Goal: Information Seeking & Learning: Learn about a topic

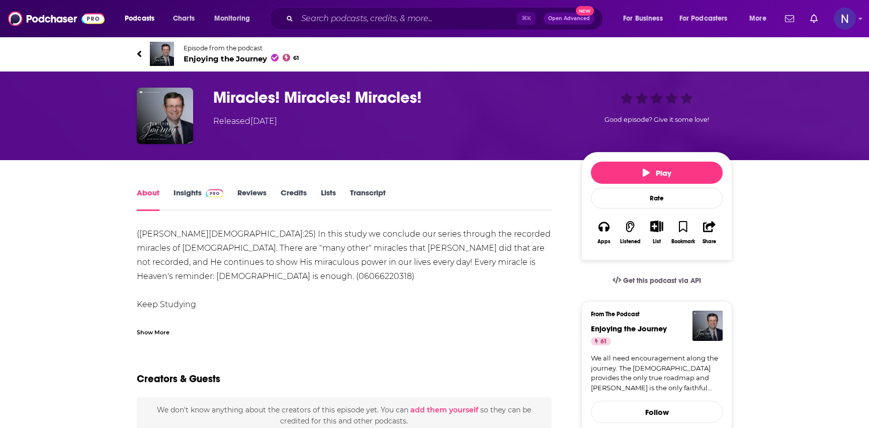
click at [189, 198] on link "Insights" at bounding box center [199, 199] width 50 height 23
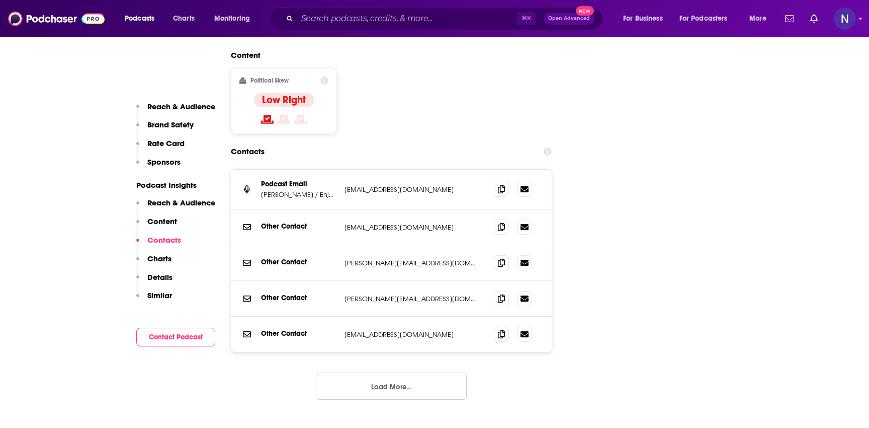
scroll to position [1305, 0]
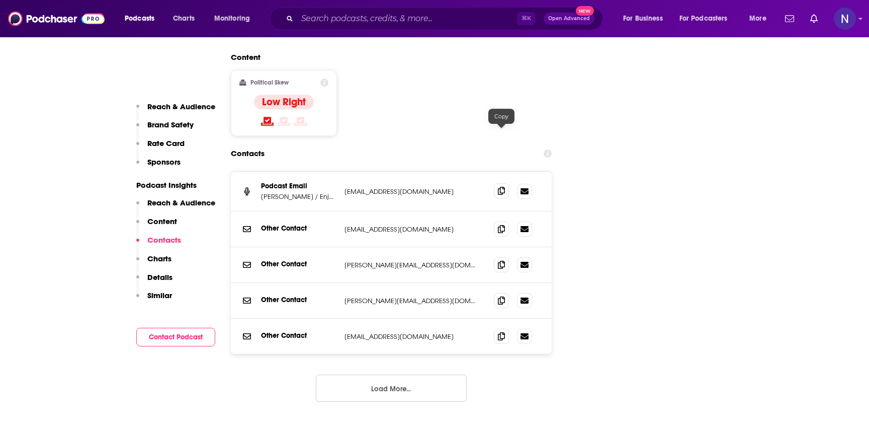
click at [502, 183] on span at bounding box center [501, 190] width 15 height 15
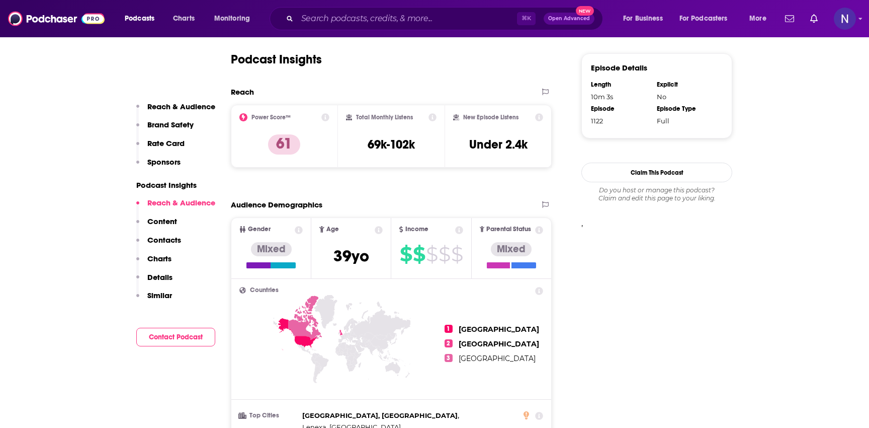
scroll to position [709, 0]
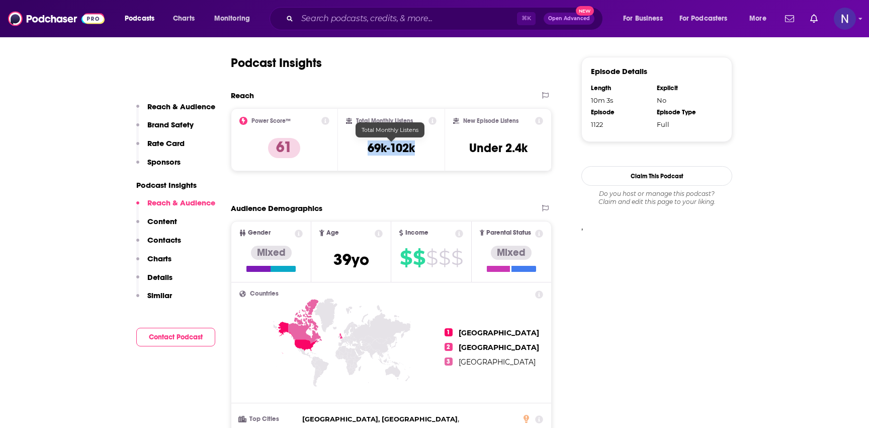
drag, startPoint x: 359, startPoint y: 146, endPoint x: 414, endPoint y: 147, distance: 54.8
click at [414, 147] on div "Total Monthly Listens 69k-102k" at bounding box center [391, 140] width 91 height 46
copy h3 "69k-102k"
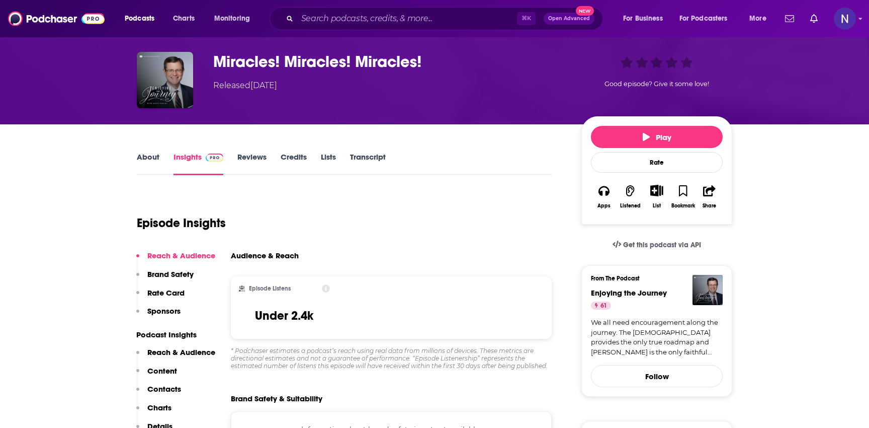
scroll to position [0, 0]
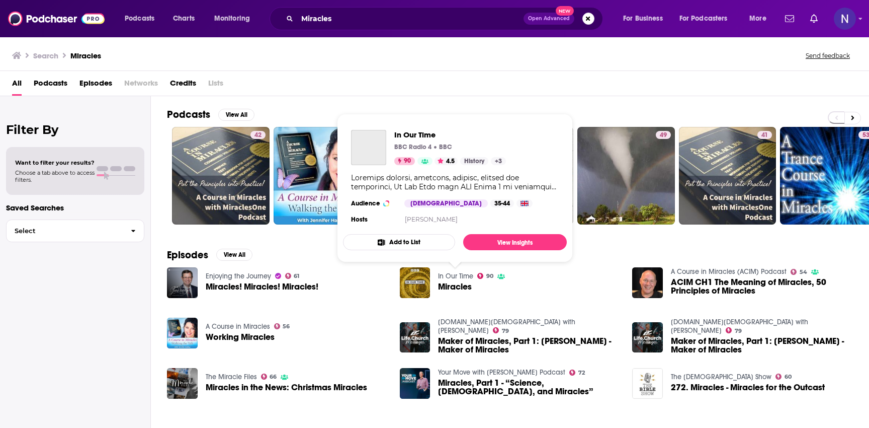
click at [460, 285] on span "Miracles" at bounding box center [455, 286] width 34 height 9
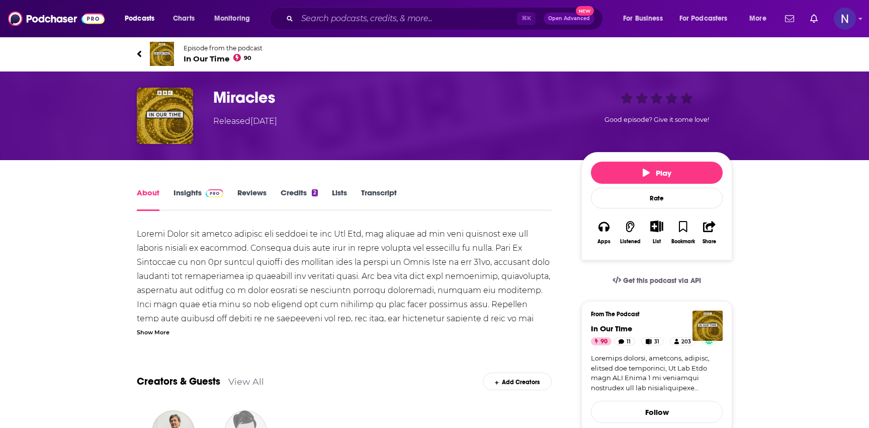
drag, startPoint x: 184, startPoint y: 55, endPoint x: 238, endPoint y: 4, distance: 75.1
click at [188, 192] on link "Insights" at bounding box center [199, 199] width 50 height 23
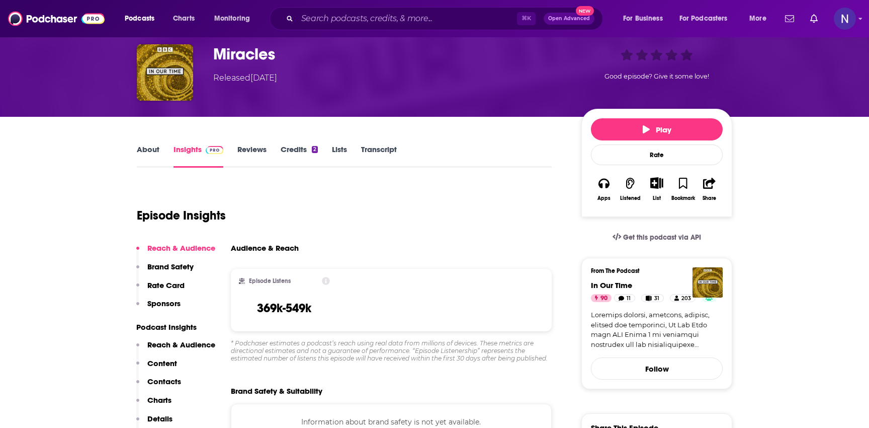
scroll to position [46, 0]
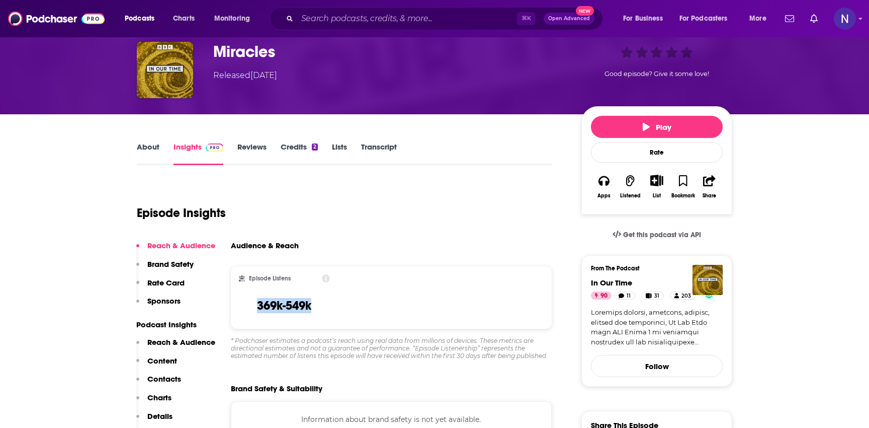
drag, startPoint x: 322, startPoint y: 310, endPoint x: 254, endPoint y: 309, distance: 68.9
click at [254, 309] on div "Episode Listens 369k-549k" at bounding box center [284, 297] width 91 height 46
copy h3 "369k-549k"
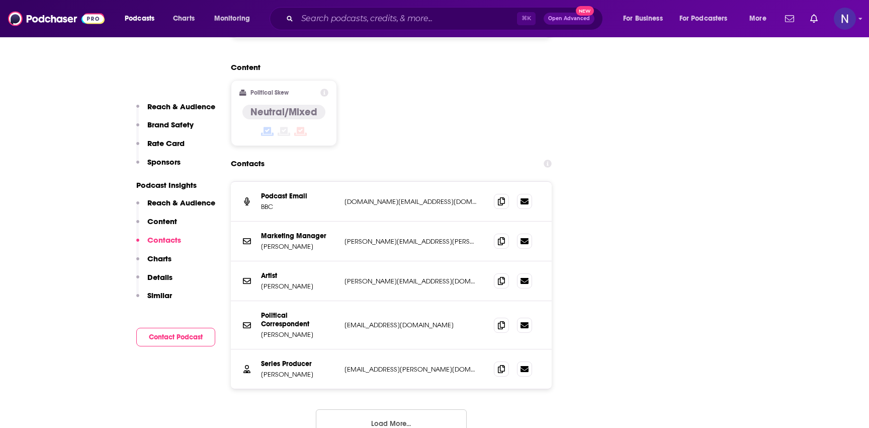
scroll to position [1267, 0]
click at [503, 196] on icon at bounding box center [501, 200] width 7 height 8
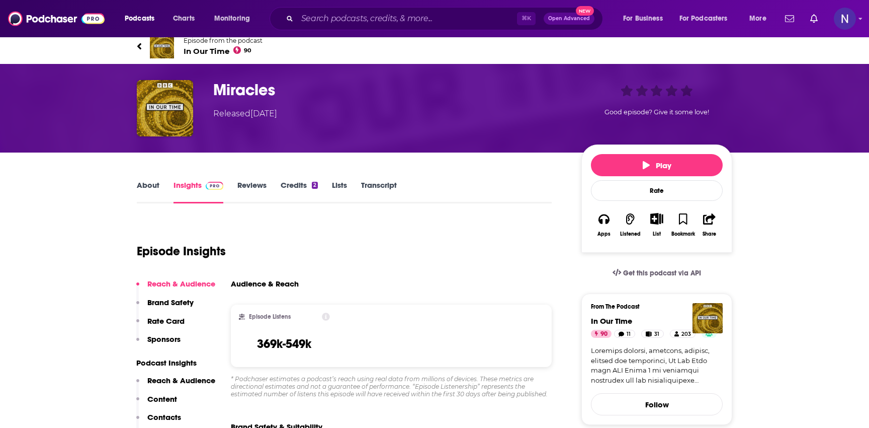
scroll to position [0, 0]
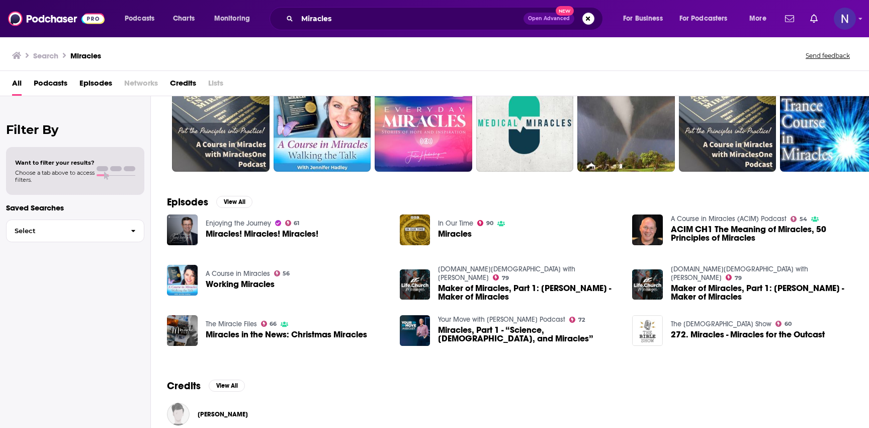
scroll to position [54, 0]
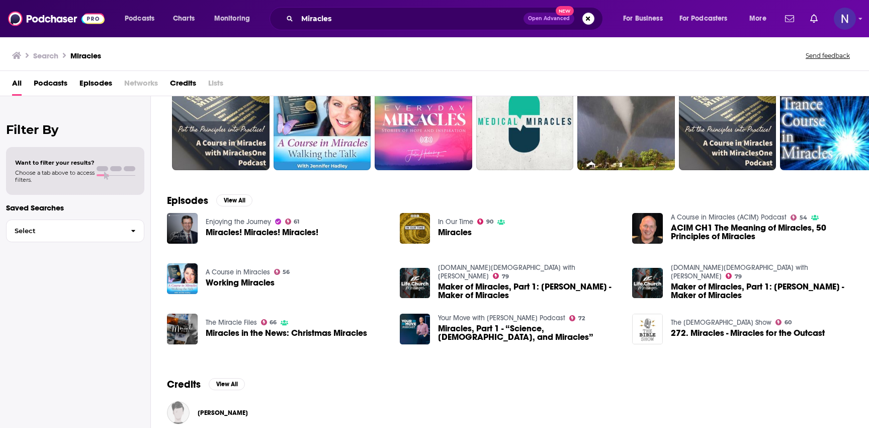
click at [245, 283] on span "Working Miracles" at bounding box center [240, 282] width 69 height 9
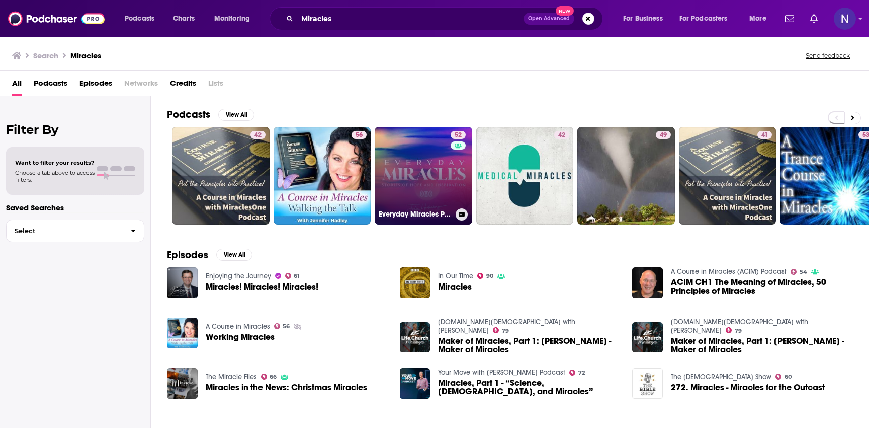
click at [427, 176] on link "52 Everyday Miracles Podcast" at bounding box center [424, 176] width 98 height 98
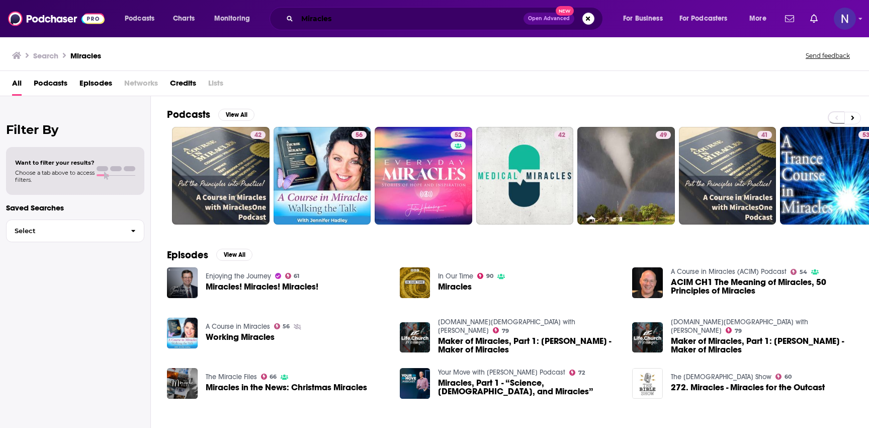
click at [340, 21] on input "Miracles" at bounding box center [410, 19] width 226 height 16
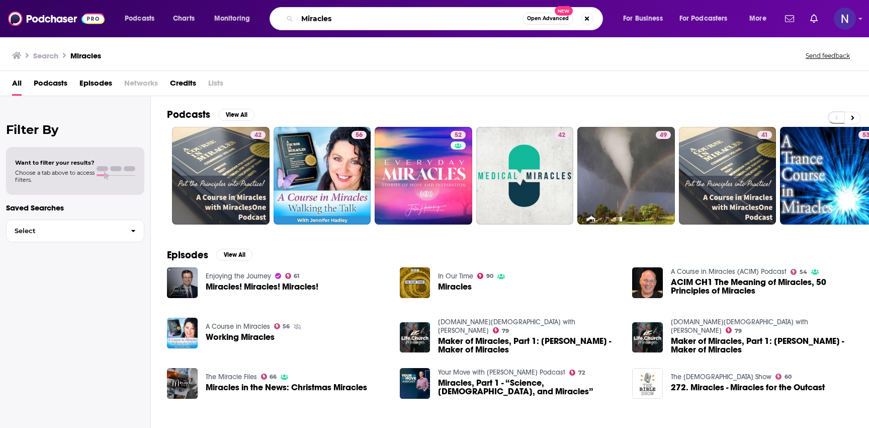
click at [340, 21] on input "Miracles" at bounding box center [409, 19] width 225 height 16
type input "After Death experiences"
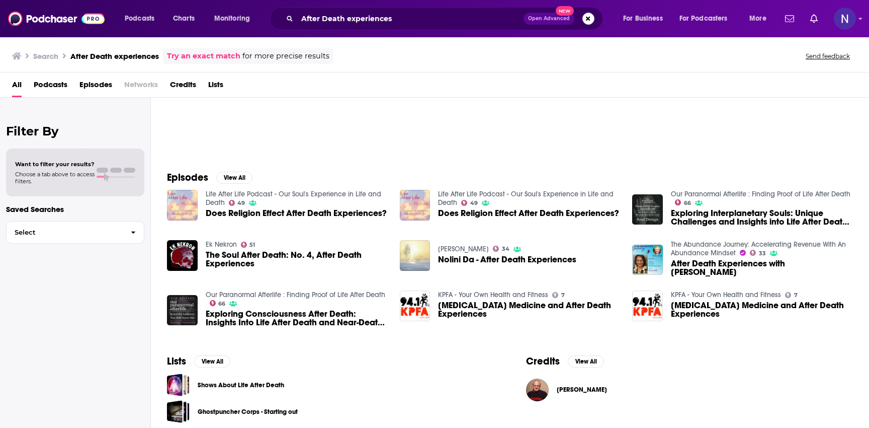
scroll to position [80, 0]
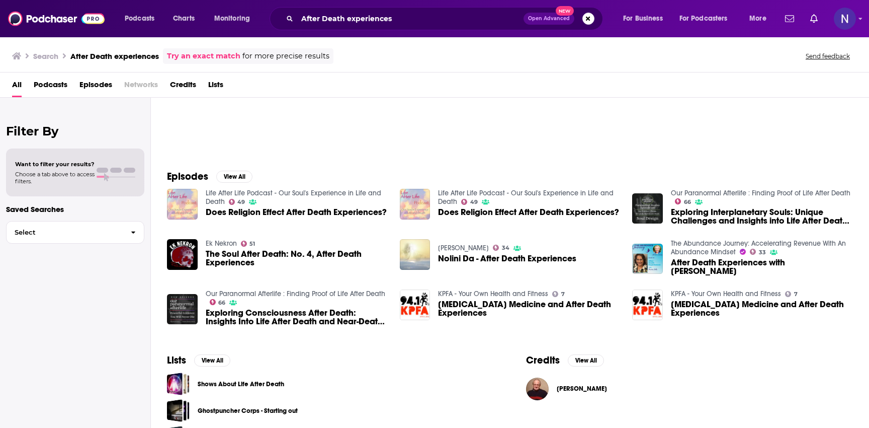
click at [245, 248] on span "Ek Nekron 51" at bounding box center [231, 243] width 50 height 9
click at [220, 256] on span "The Soul After Death: No. 4, After Death Experiences" at bounding box center [297, 258] width 182 height 17
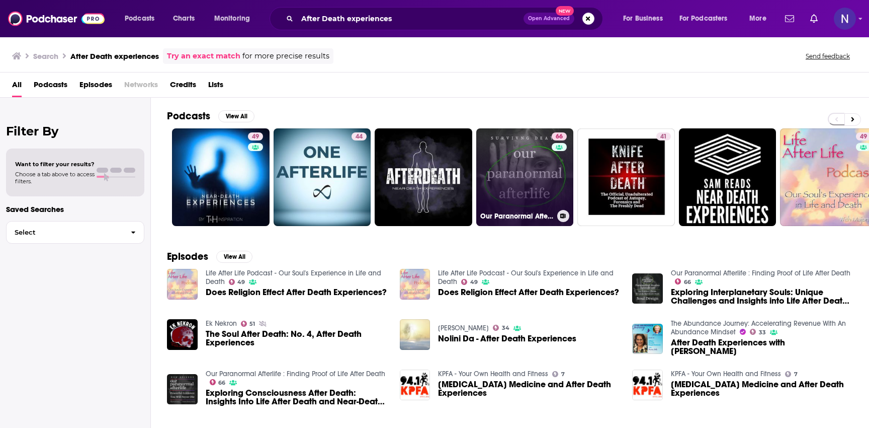
click at [535, 178] on link "66 Our Paranormal Afterlife : Finding Proof of Life After Death" at bounding box center [525, 177] width 98 height 98
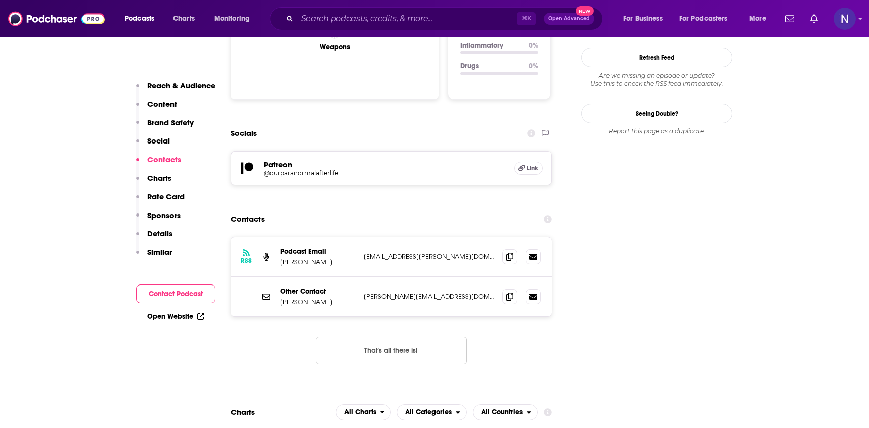
scroll to position [1078, 0]
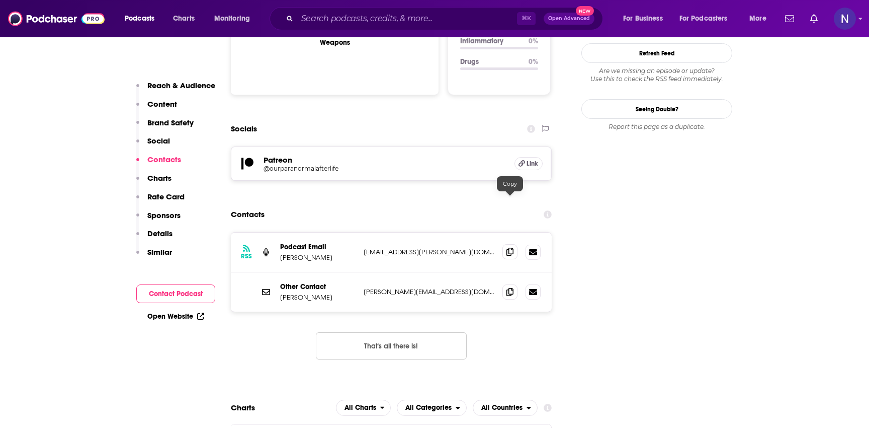
click at [511, 248] on icon at bounding box center [510, 252] width 7 height 8
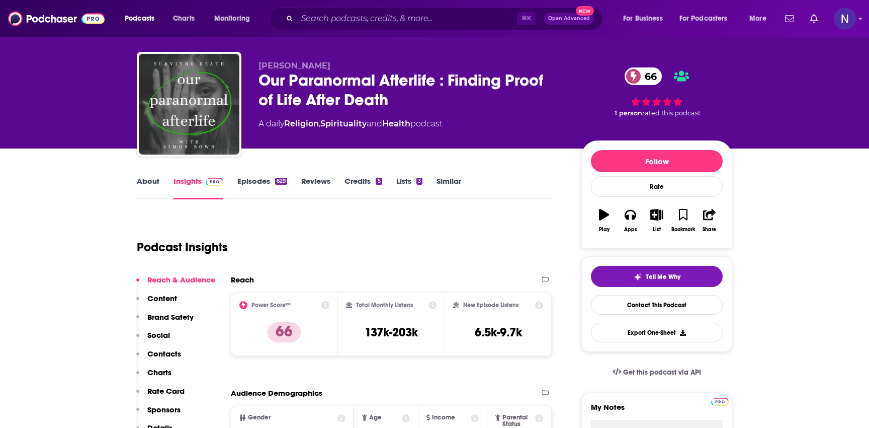
scroll to position [7, 0]
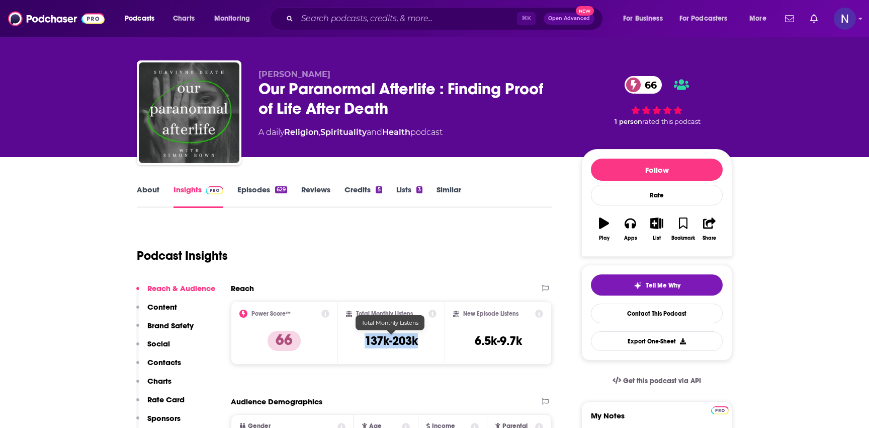
drag, startPoint x: 421, startPoint y: 343, endPoint x: 362, endPoint y: 342, distance: 59.4
click at [362, 342] on div "Total Monthly Listens 137k-203k" at bounding box center [391, 332] width 91 height 46
copy h3 "137k-203k"
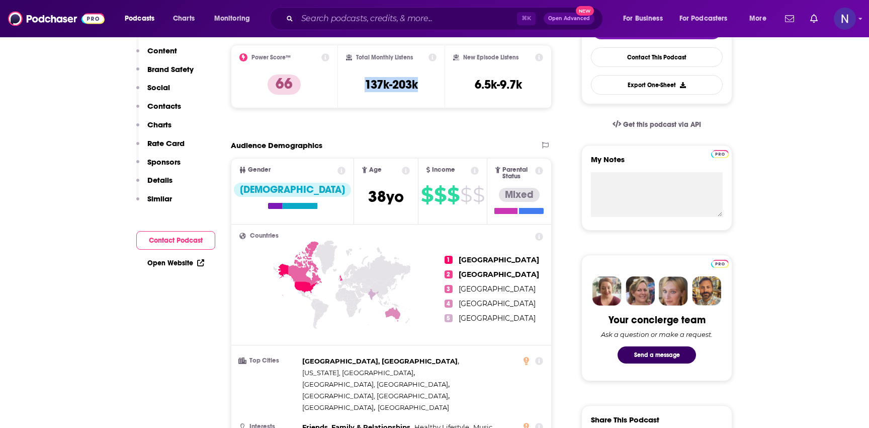
scroll to position [0, 0]
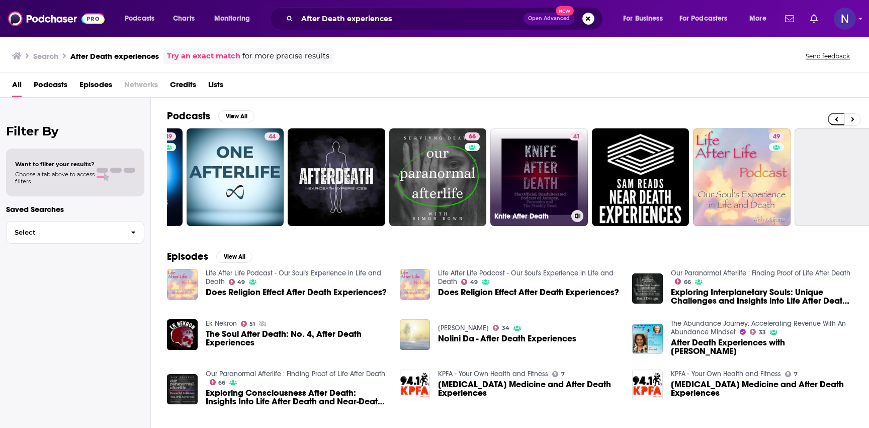
scroll to position [0, 222]
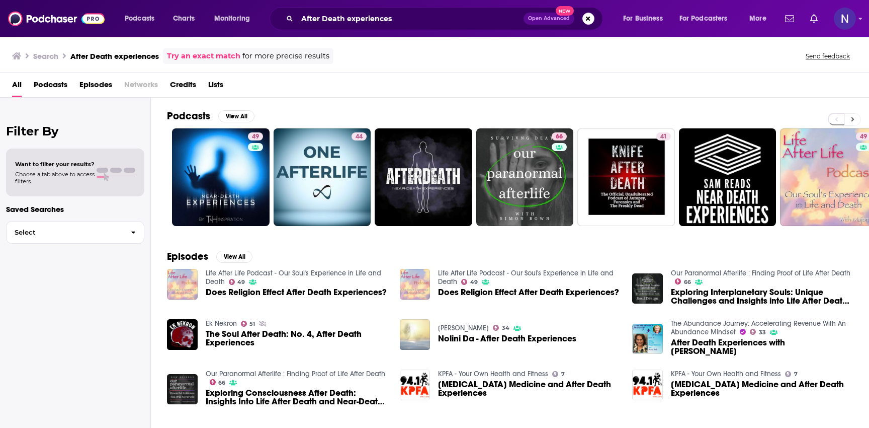
click at [854, 117] on icon at bounding box center [853, 119] width 4 height 7
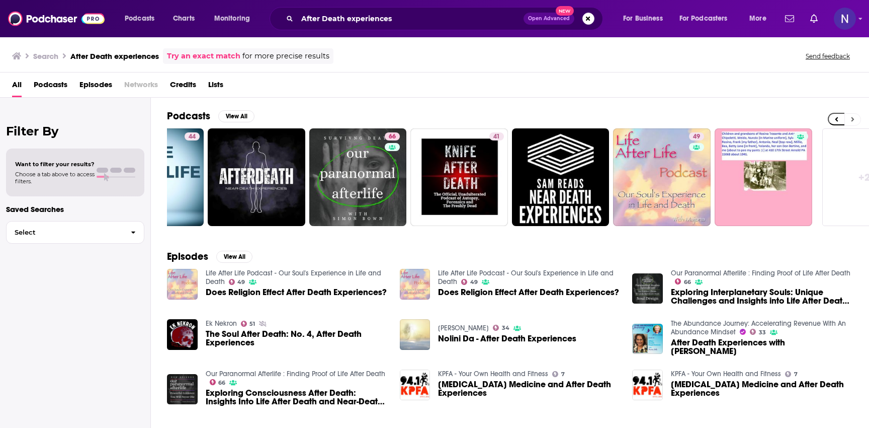
scroll to position [0, 222]
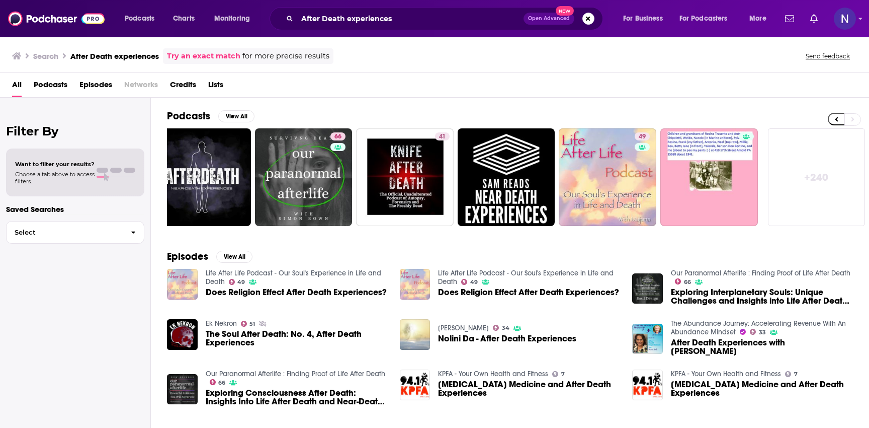
click at [818, 185] on link "+ 240" at bounding box center [817, 177] width 98 height 98
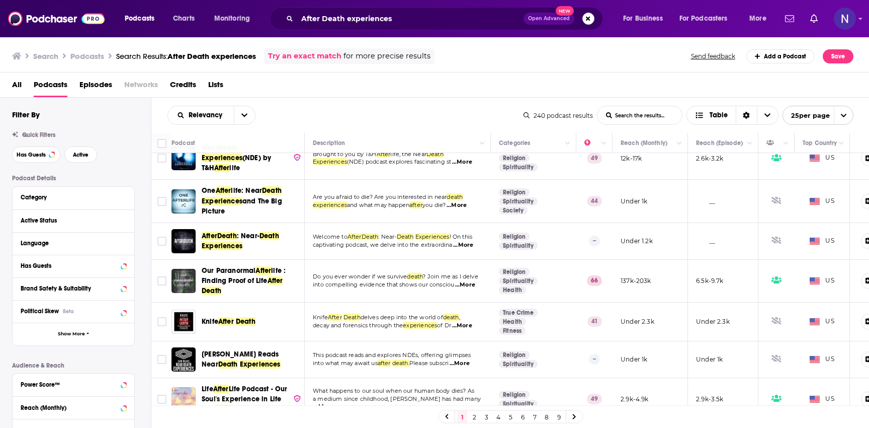
scroll to position [27, 0]
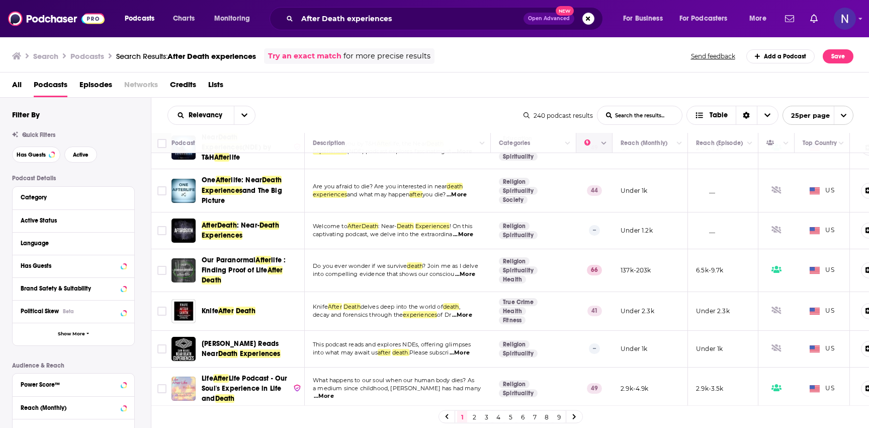
click at [606, 145] on icon "Column Actions" at bounding box center [604, 143] width 5 height 6
click at [584, 144] on div at bounding box center [434, 214] width 869 height 428
click at [586, 142] on button "Move" at bounding box center [594, 143] width 20 height 12
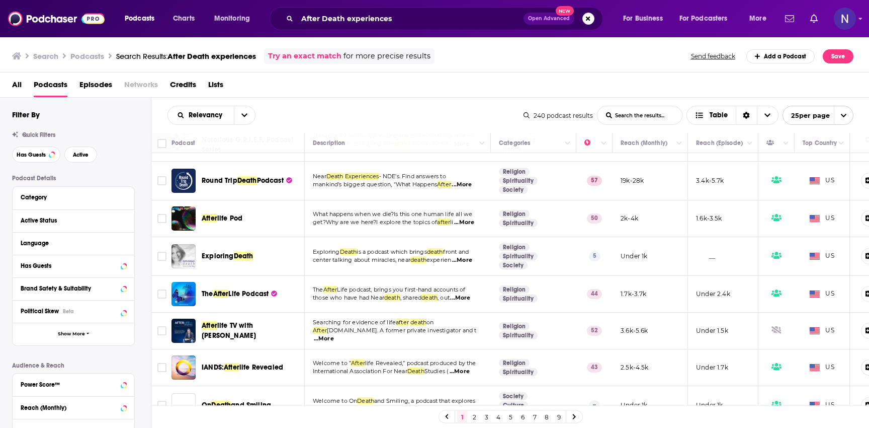
scroll to position [691, 0]
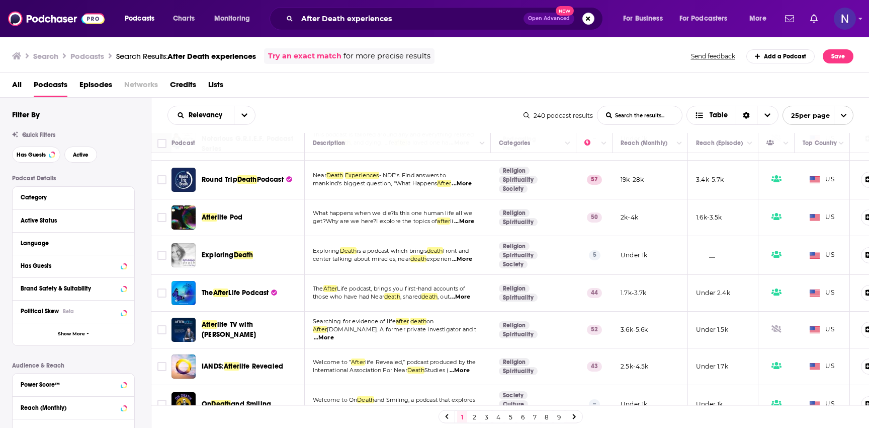
click at [276, 188] on td "Round Trip Death Podcast" at bounding box center [238, 179] width 133 height 39
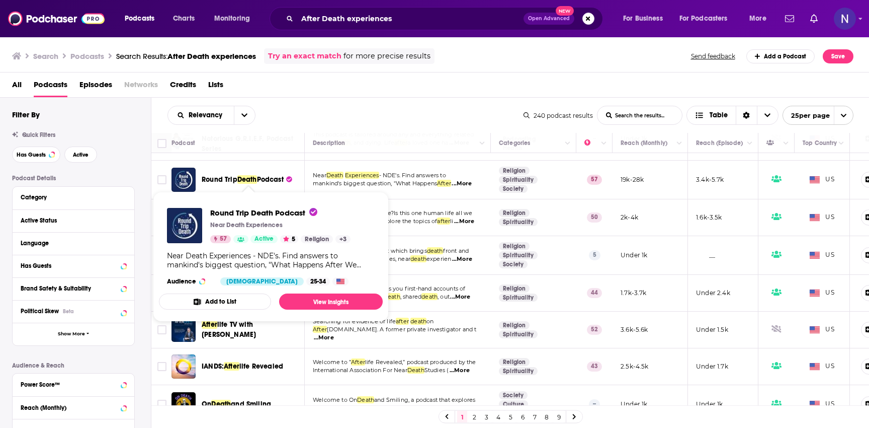
click at [266, 177] on span "Podcast" at bounding box center [270, 179] width 27 height 9
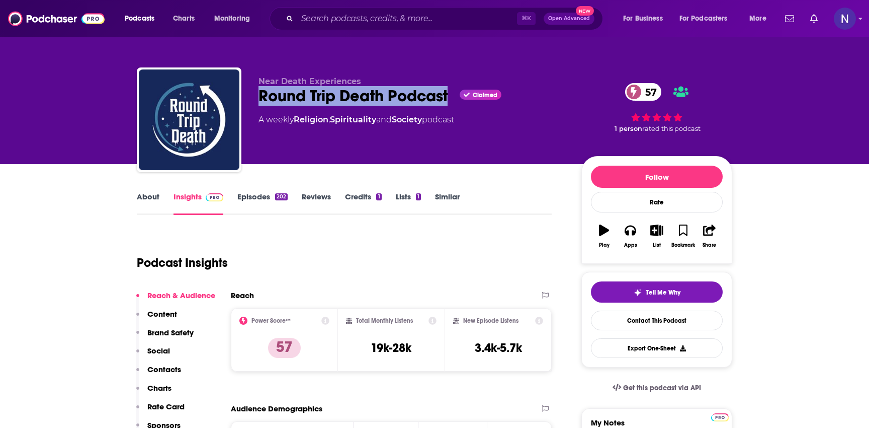
drag, startPoint x: 257, startPoint y: 96, endPoint x: 448, endPoint y: 93, distance: 190.7
click at [448, 93] on div "Near Death Experiences Round Trip Death Podcast Claimed 57 A weekly Religion , …" at bounding box center [435, 121] width 596 height 109
copy h2 "Round Trip Death Podcast"
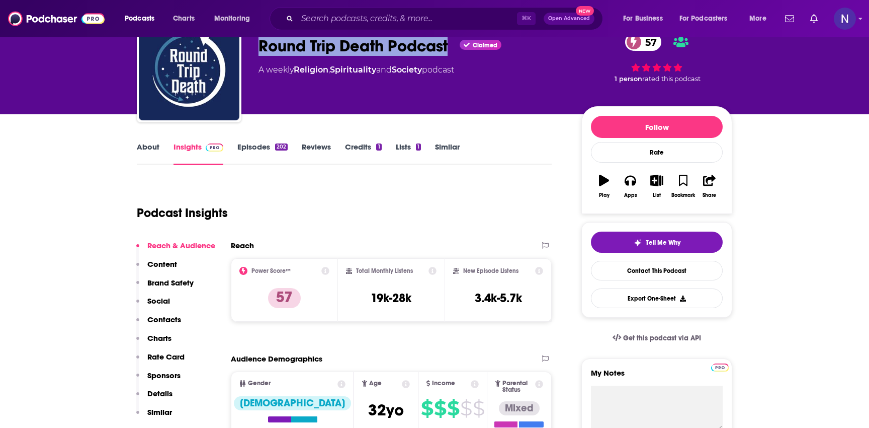
scroll to position [54, 0]
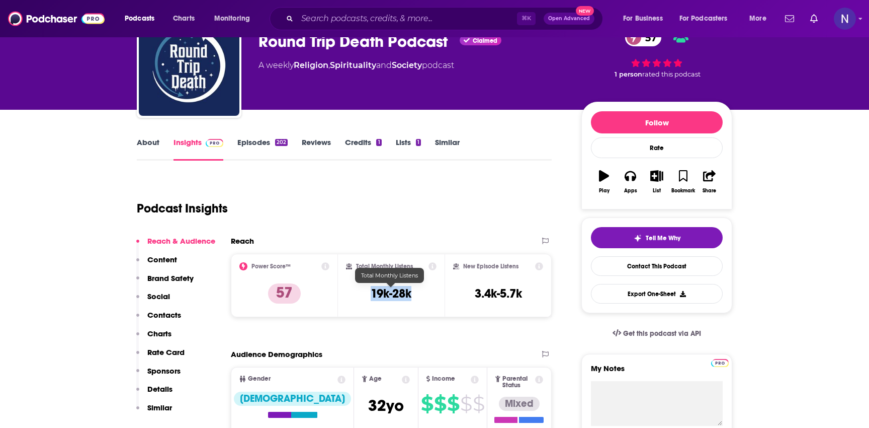
drag, startPoint x: 421, startPoint y: 294, endPoint x: 371, endPoint y: 296, distance: 49.8
click at [371, 296] on div "Total Monthly Listens 19k-28k" at bounding box center [391, 285] width 91 height 46
copy h3 "19k-28k"
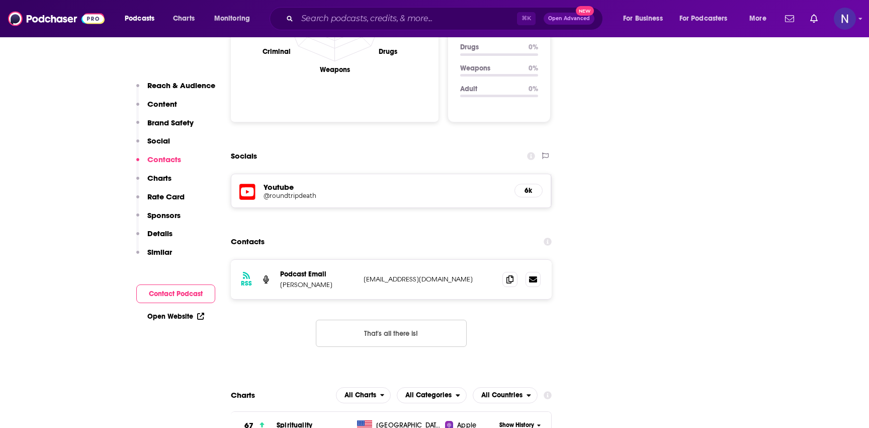
scroll to position [1061, 0]
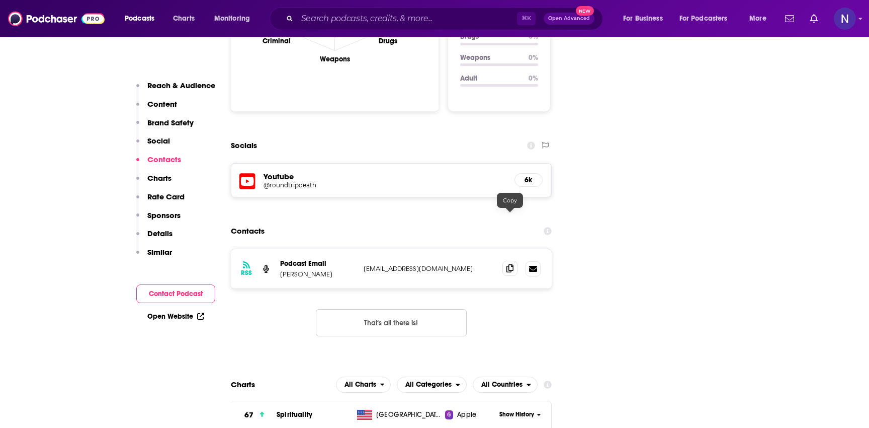
click at [511, 264] on icon at bounding box center [510, 268] width 7 height 8
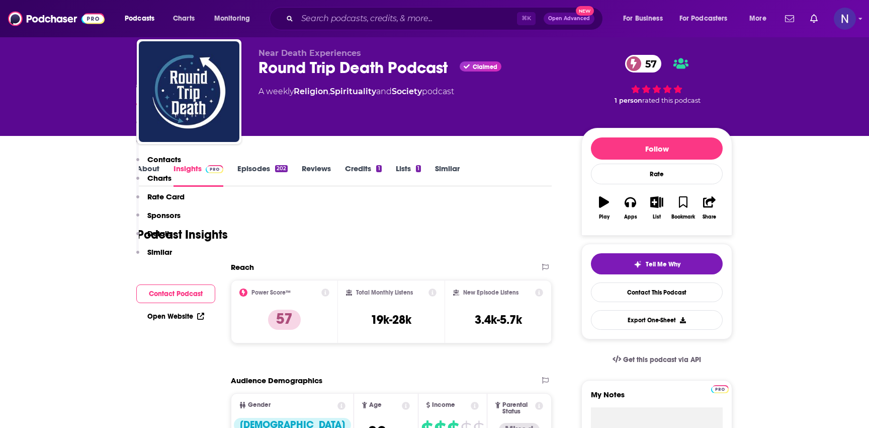
scroll to position [0, 0]
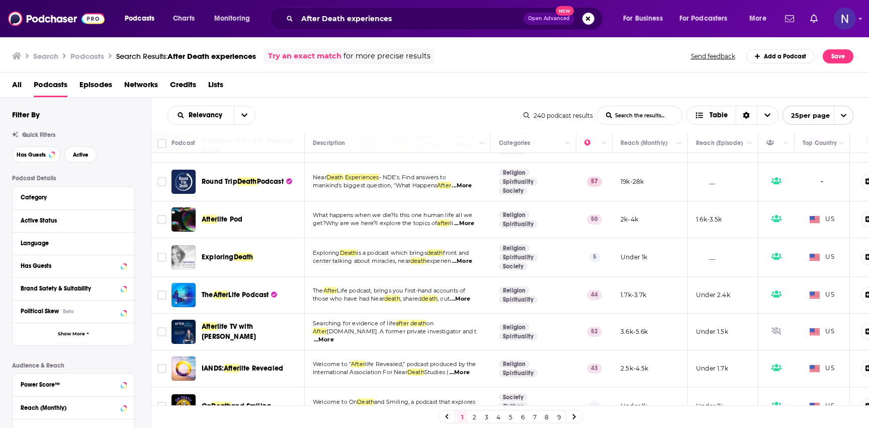
scroll to position [695, 0]
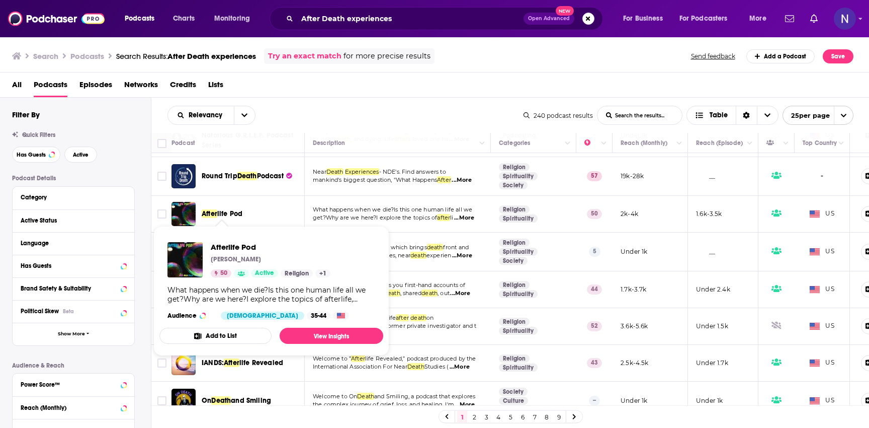
click at [221, 211] on span "life Pod" at bounding box center [229, 213] width 25 height 9
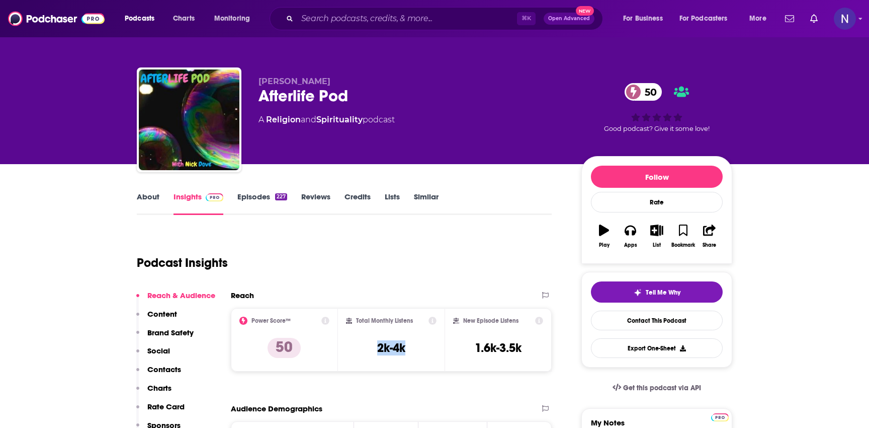
drag, startPoint x: 378, startPoint y: 347, endPoint x: 406, endPoint y: 347, distance: 28.2
click at [406, 347] on div "Total Monthly Listens 2k-4k" at bounding box center [391, 339] width 91 height 46
copy h3 "2k-4k"
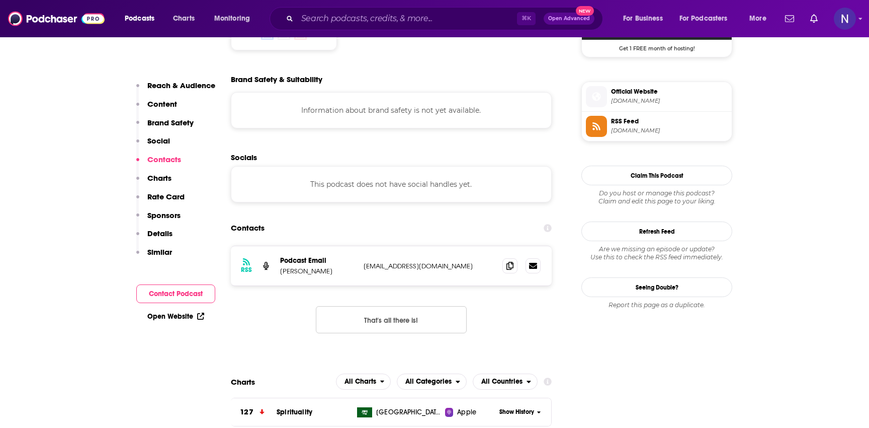
scroll to position [914, 0]
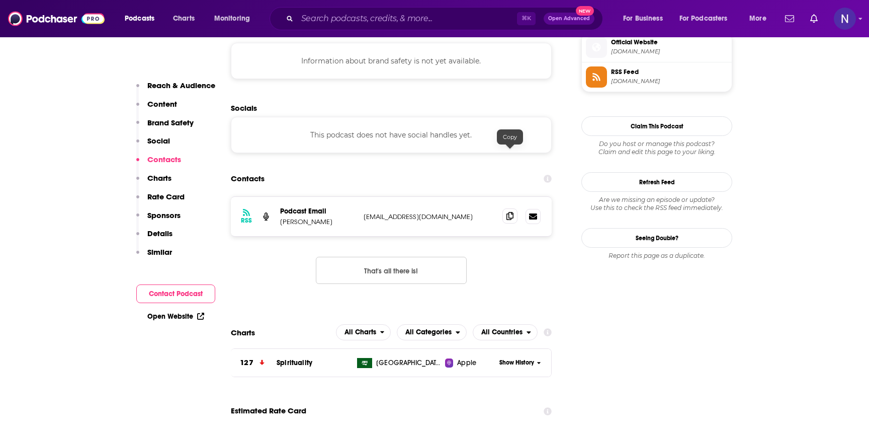
click at [511, 212] on icon at bounding box center [510, 216] width 7 height 8
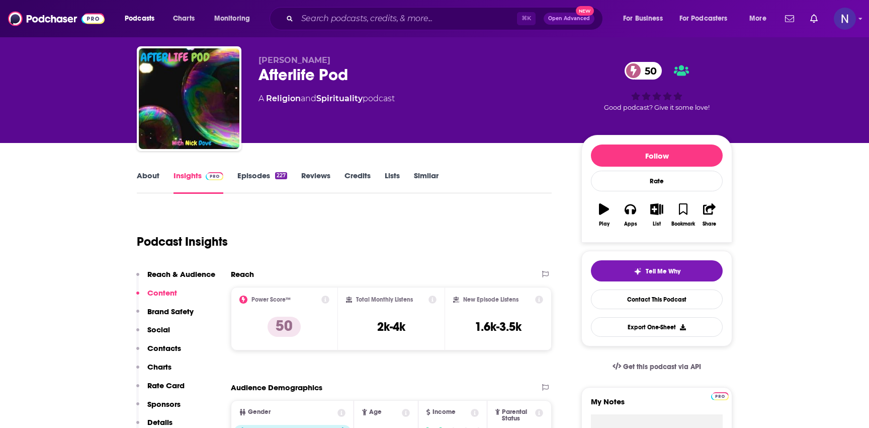
scroll to position [0, 0]
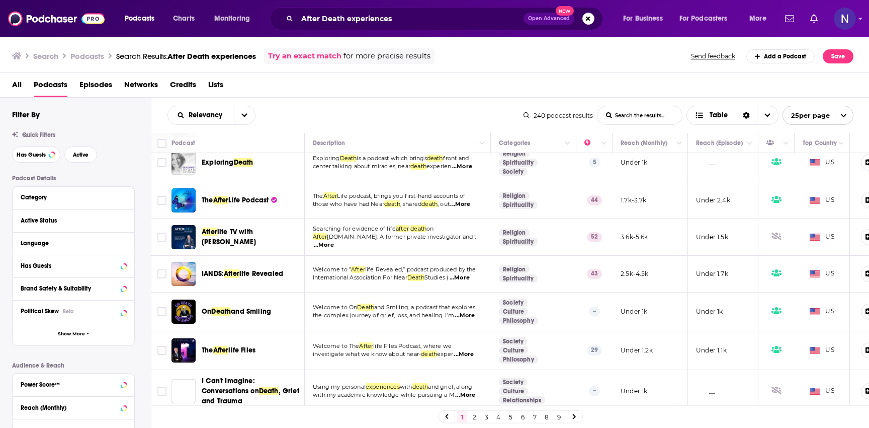
scroll to position [785, 0]
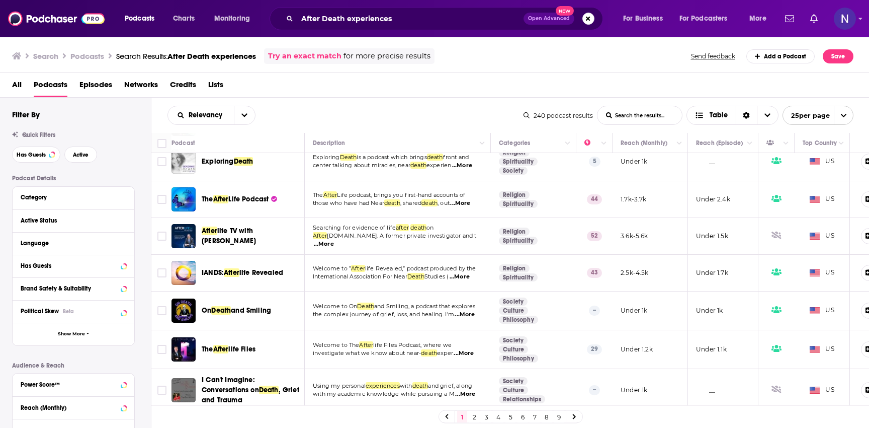
click at [334, 240] on span "...More" at bounding box center [324, 244] width 20 height 8
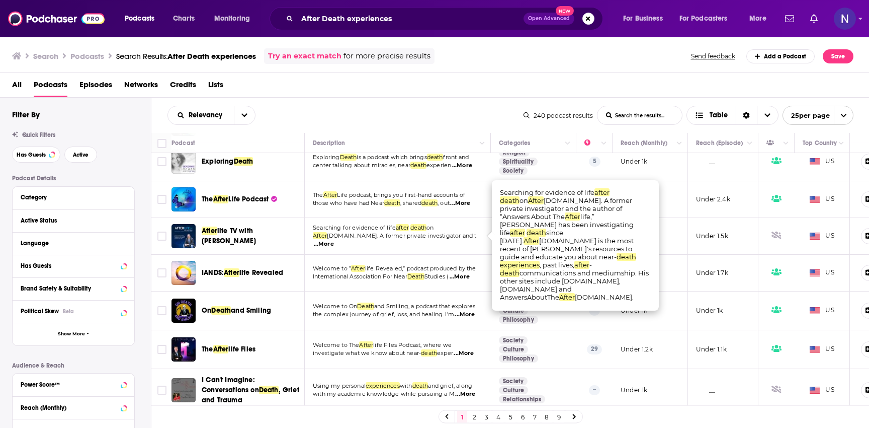
click at [409, 229] on span "after" at bounding box center [402, 227] width 13 height 7
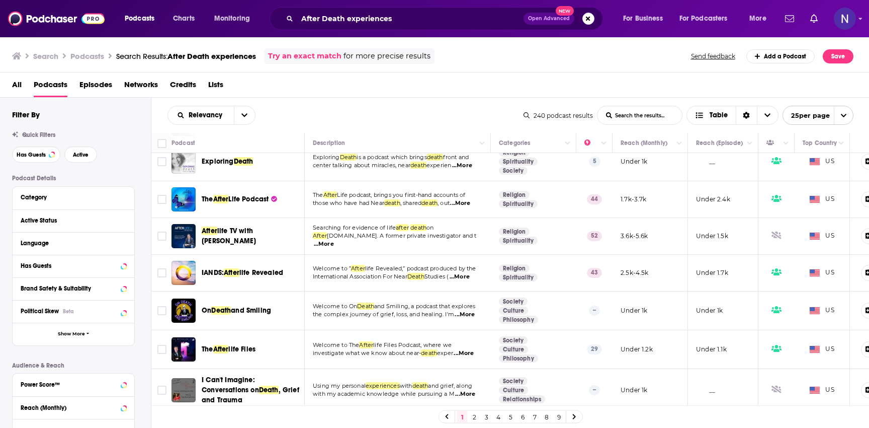
click at [578, 421] on link at bounding box center [574, 416] width 16 height 12
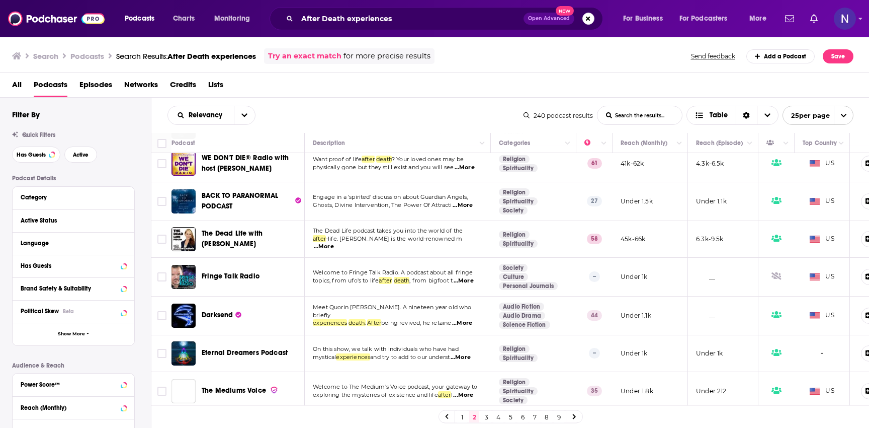
scroll to position [567, 0]
click at [334, 241] on span "...More" at bounding box center [324, 245] width 20 height 8
click at [467, 240] on td "The Dead Life podcast takes you into the world of the after -life. [PERSON_NAME…" at bounding box center [398, 238] width 186 height 37
click at [255, 228] on span "The Dead Life with [PERSON_NAME]" at bounding box center [232, 237] width 61 height 19
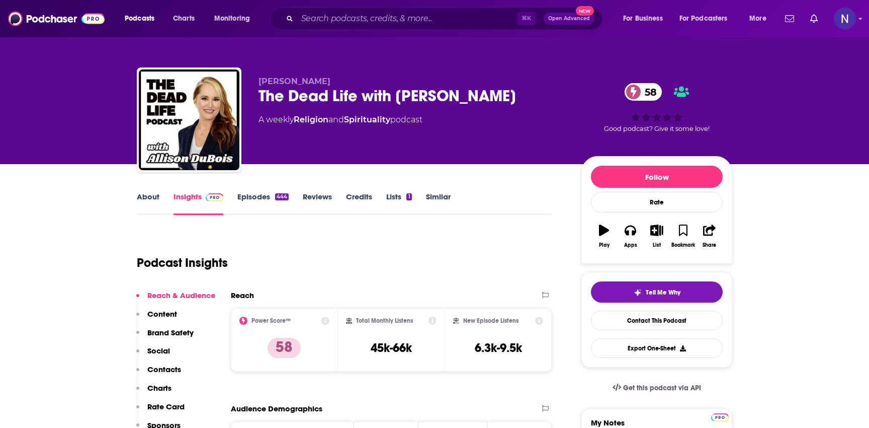
drag, startPoint x: 259, startPoint y: 97, endPoint x: 499, endPoint y: 102, distance: 240.5
click at [499, 102] on div "The Dead Life with [PERSON_NAME] 58" at bounding box center [412, 96] width 307 height 20
copy h2 "The Dead Life with [PERSON_NAME]"
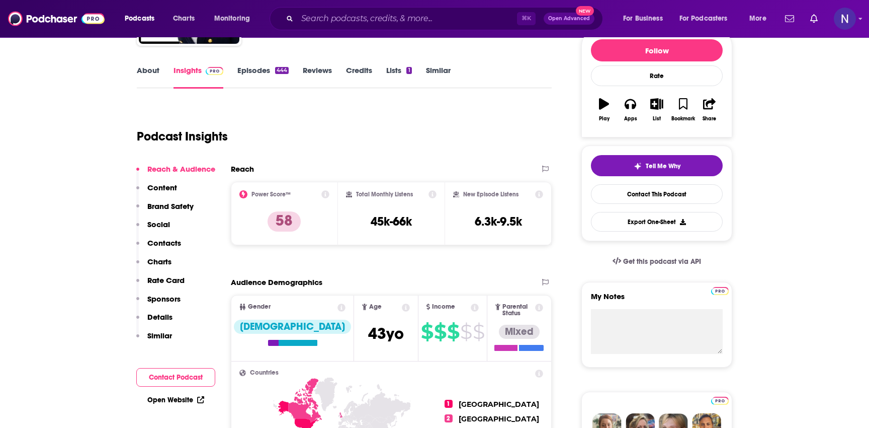
scroll to position [132, 0]
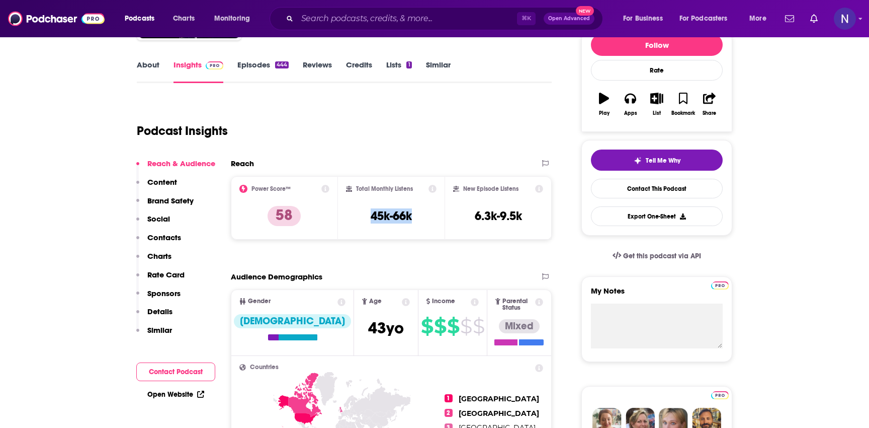
drag, startPoint x: 368, startPoint y: 217, endPoint x: 418, endPoint y: 217, distance: 50.3
click at [418, 217] on div "Total Monthly Listens 45k-66k" at bounding box center [391, 208] width 91 height 46
copy h3 "45k-66k"
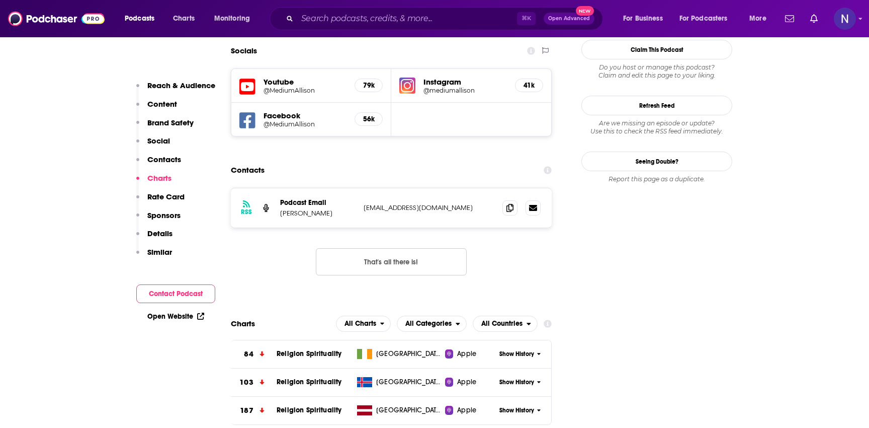
scroll to position [964, 0]
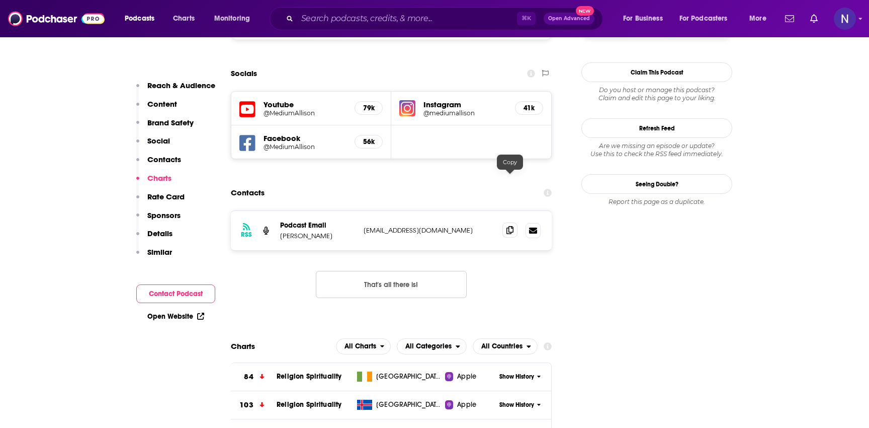
click at [509, 226] on icon at bounding box center [510, 230] width 7 height 8
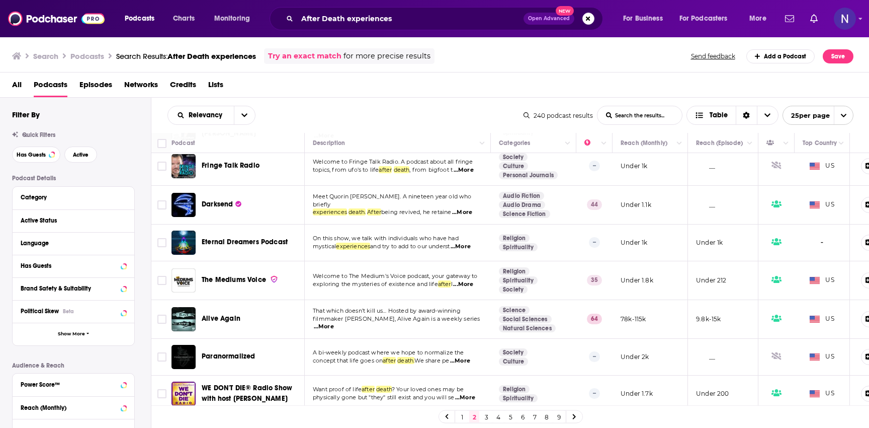
scroll to position [710, 0]
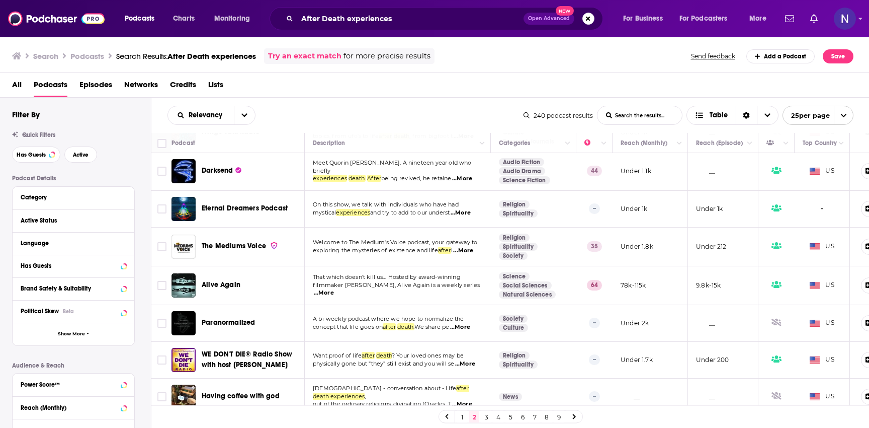
click at [334, 289] on span "...More" at bounding box center [324, 293] width 20 height 8
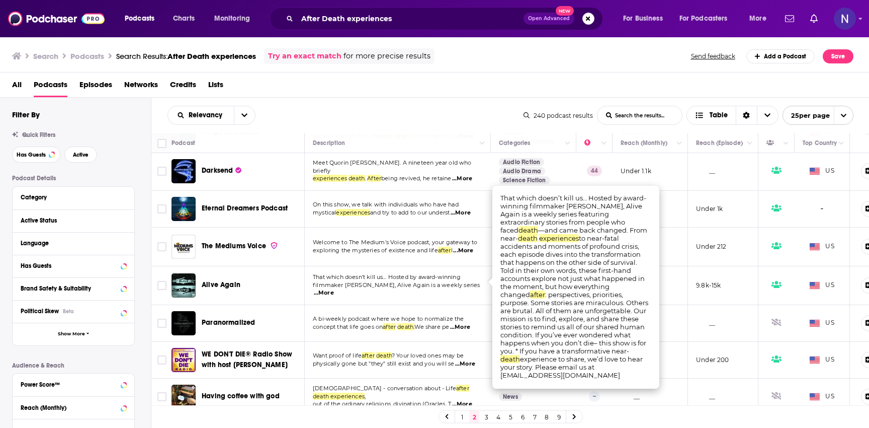
click at [250, 284] on div "Alive Again" at bounding box center [254, 285] width 105 height 24
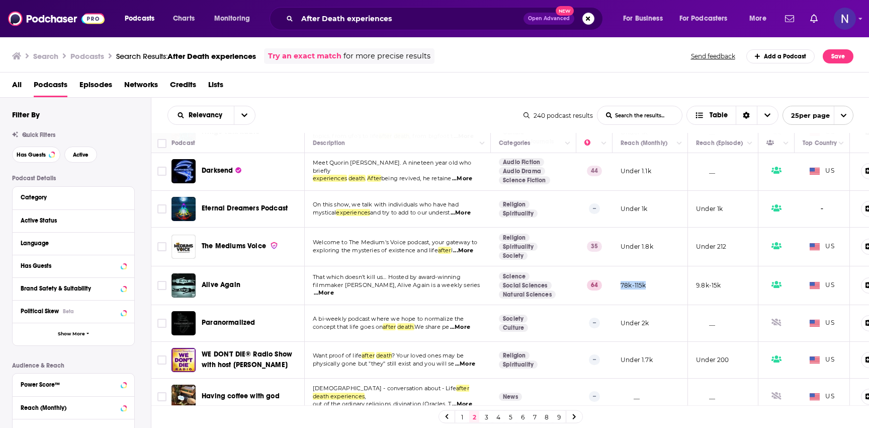
drag, startPoint x: 655, startPoint y: 277, endPoint x: 620, endPoint y: 277, distance: 34.7
click at [620, 277] on td "78k-115k" at bounding box center [650, 285] width 75 height 39
copy p "78k-115k"
click at [234, 281] on span "Alive Again" at bounding box center [221, 284] width 39 height 9
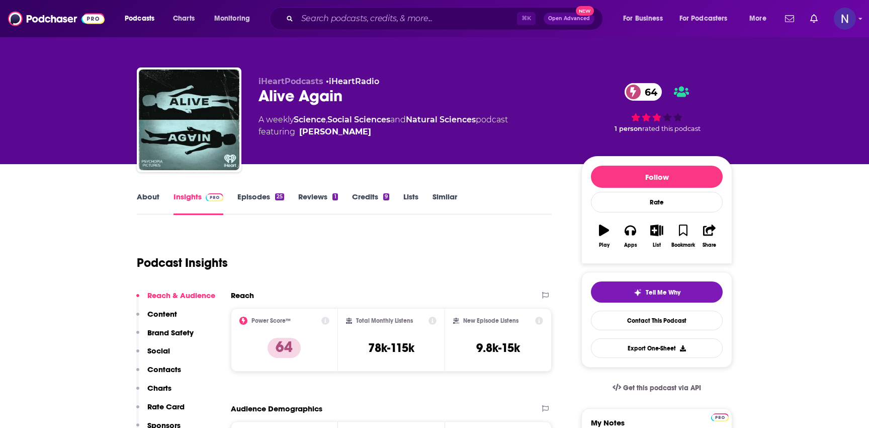
click at [189, 202] on link "Insights" at bounding box center [199, 203] width 50 height 23
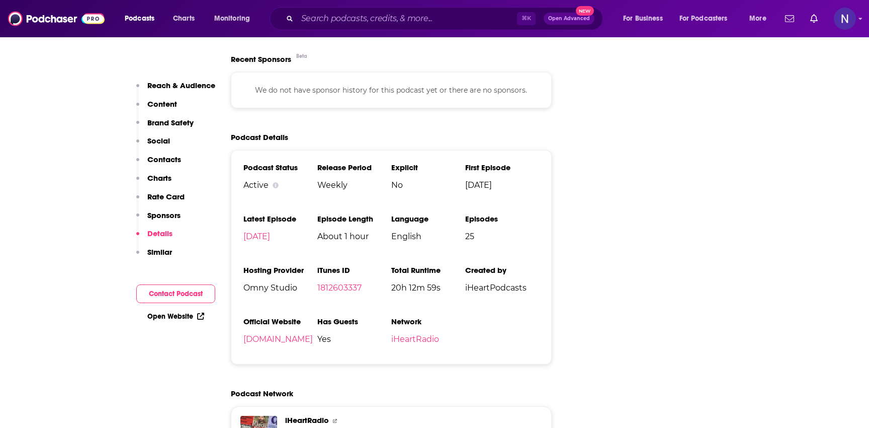
scroll to position [1348, 0]
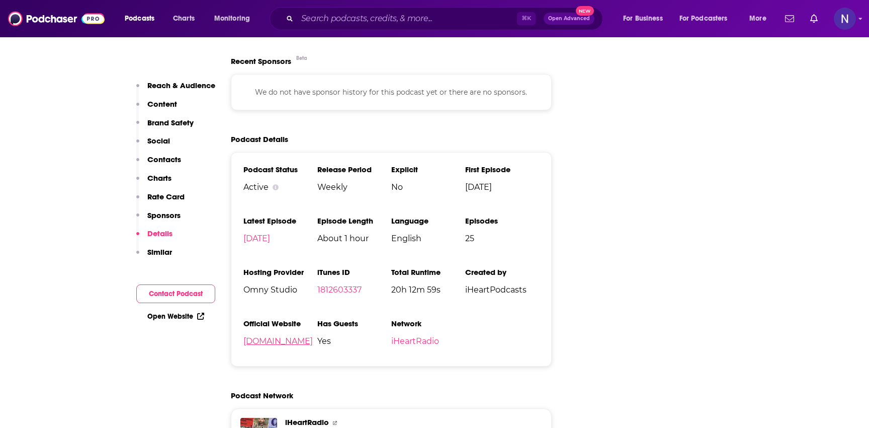
copy link "[DOMAIN_NAME]"
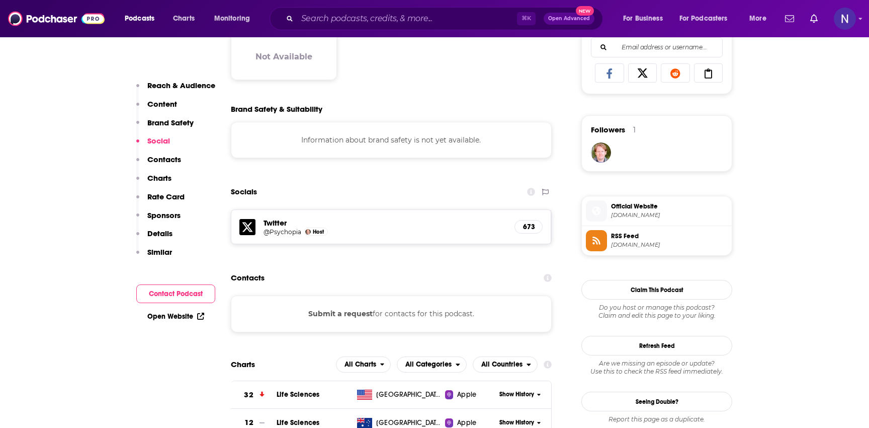
scroll to position [657, 0]
click at [661, 218] on span "[DOMAIN_NAME]" at bounding box center [669, 216] width 117 height 8
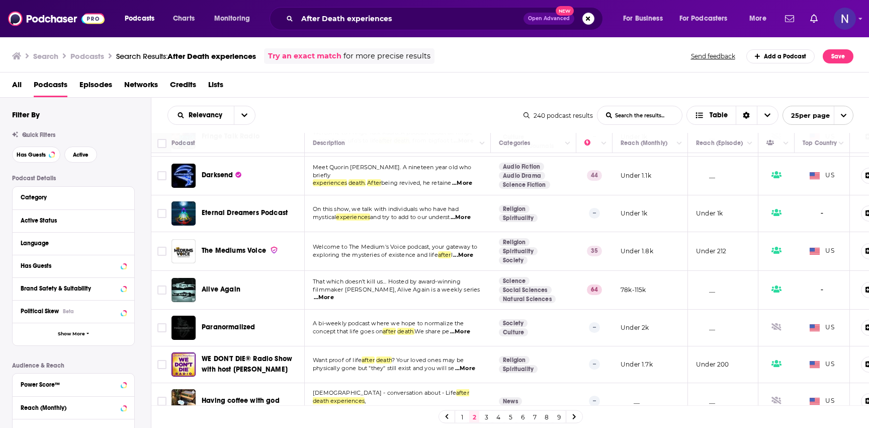
scroll to position [710, 0]
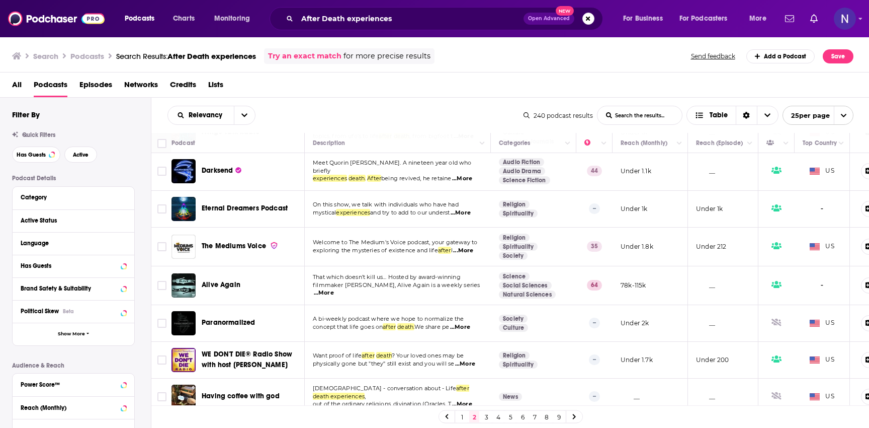
click at [572, 416] on icon at bounding box center [574, 417] width 4 height 6
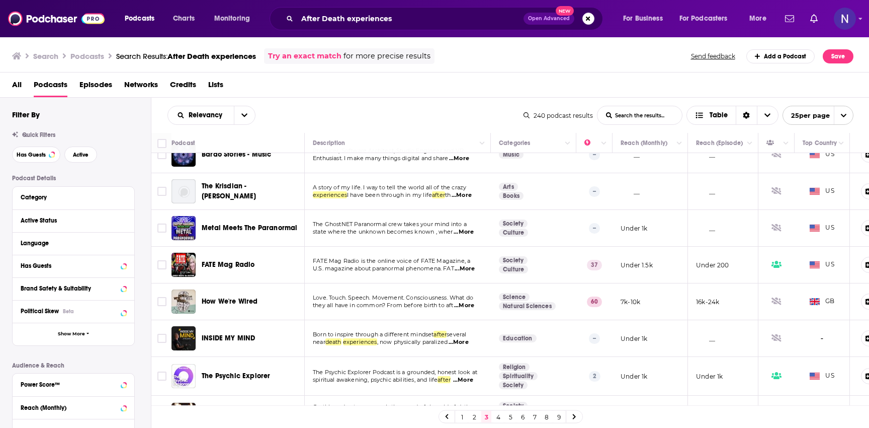
scroll to position [19, 0]
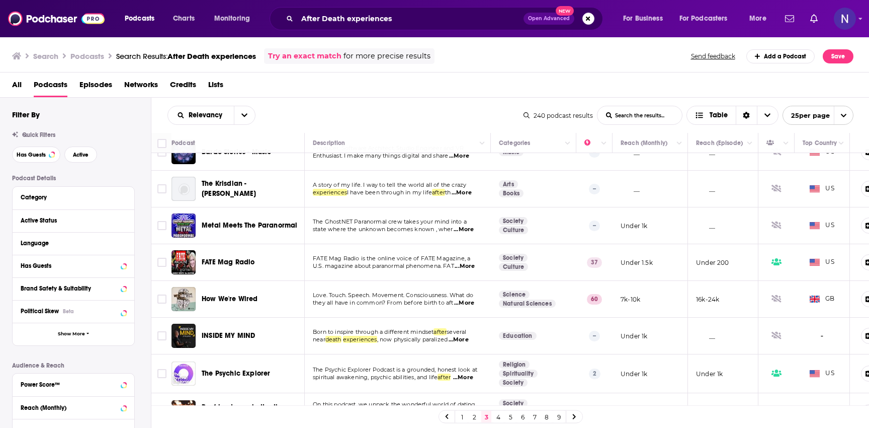
click at [466, 304] on span "...More" at bounding box center [464, 303] width 20 height 8
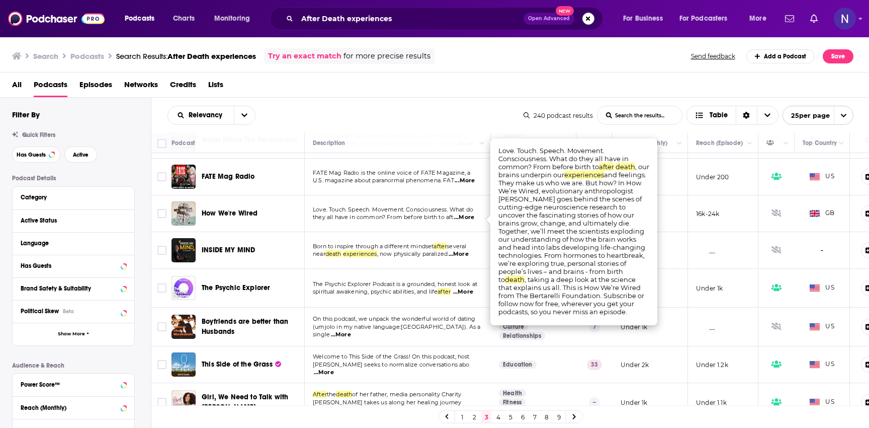
scroll to position [115, 0]
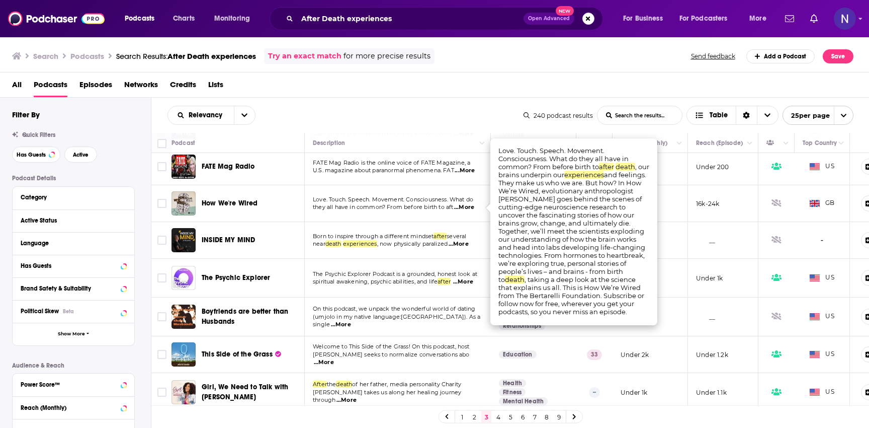
click at [473, 203] on span "Love. Touch. Speech. Movement. Consciousness. What do" at bounding box center [393, 199] width 160 height 7
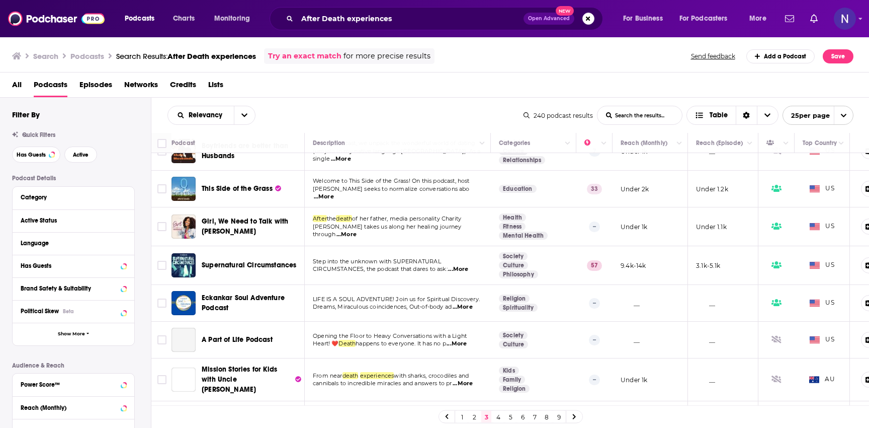
scroll to position [282, 0]
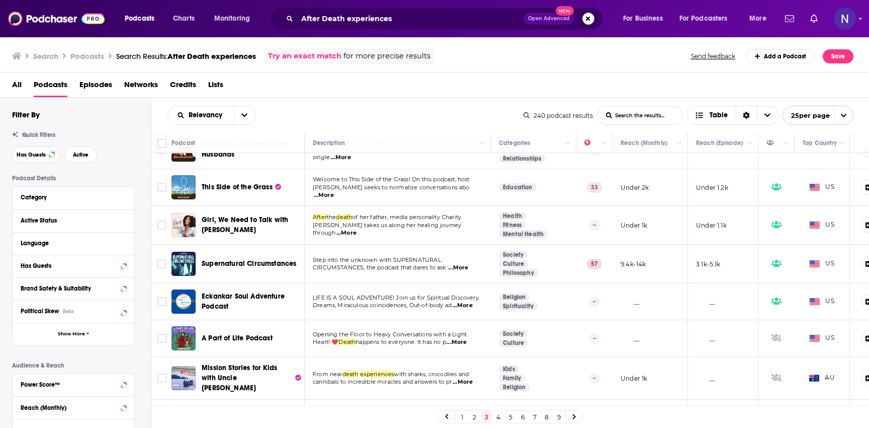
click at [461, 267] on span "...More" at bounding box center [458, 268] width 20 height 8
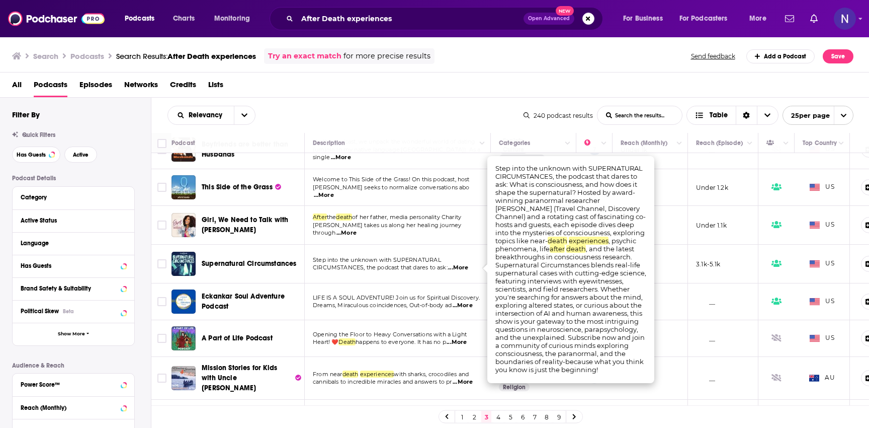
click at [479, 265] on p "CIRCUMSTANCES, the podcast that dares to ask: ...More" at bounding box center [398, 268] width 170 height 8
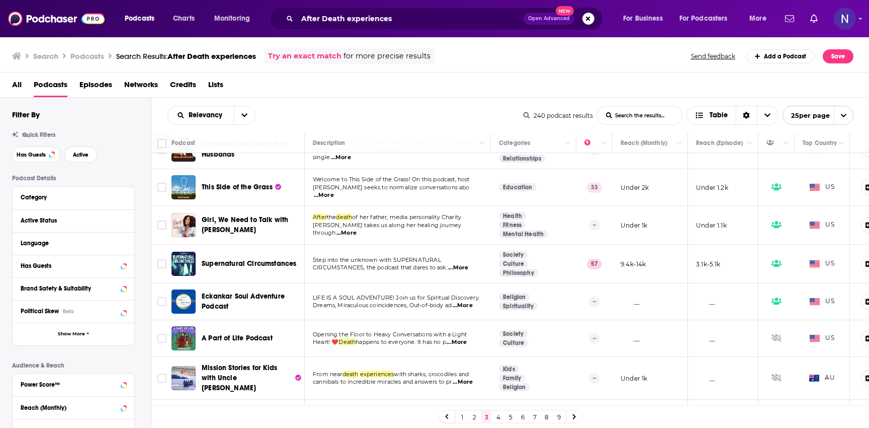
click at [271, 266] on span "Supernatural Circumstances" at bounding box center [249, 263] width 95 height 9
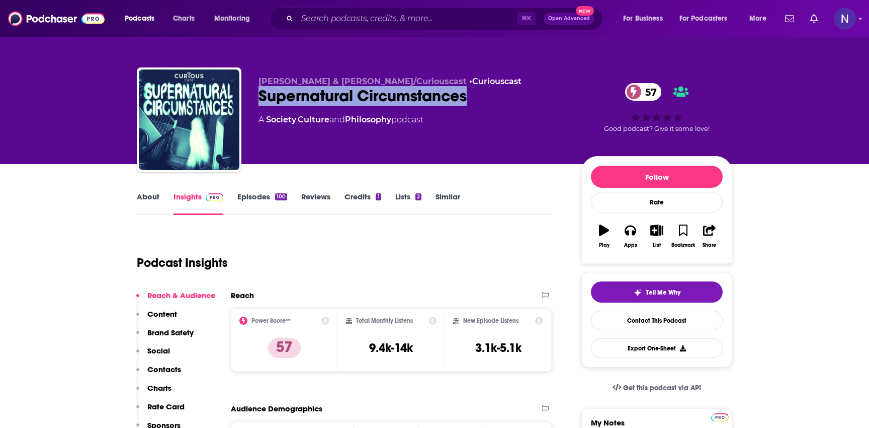
drag, startPoint x: 258, startPoint y: 93, endPoint x: 483, endPoint y: 94, distance: 224.9
click at [483, 94] on div "[PERSON_NAME] & [PERSON_NAME]/Curiouscast • Curiouscast Supernatural Circumstan…" at bounding box center [435, 121] width 596 height 109
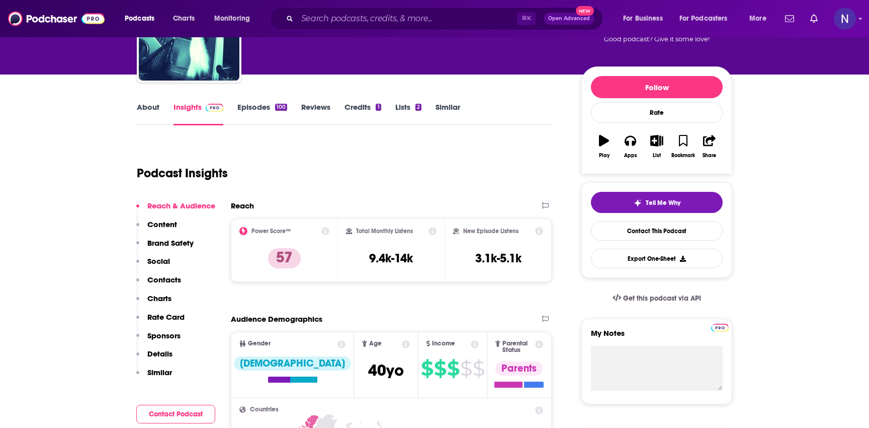
scroll to position [96, 0]
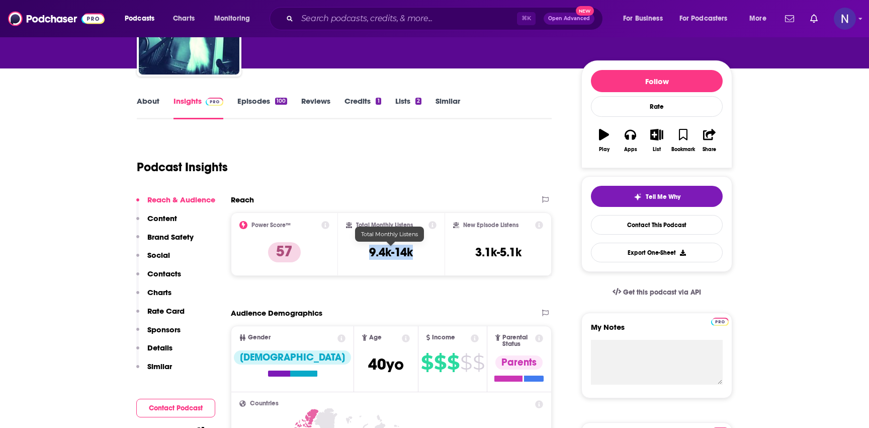
drag, startPoint x: 369, startPoint y: 255, endPoint x: 425, endPoint y: 255, distance: 55.8
click at [425, 255] on div "Total Monthly Listens 9.4k-14k" at bounding box center [391, 244] width 91 height 46
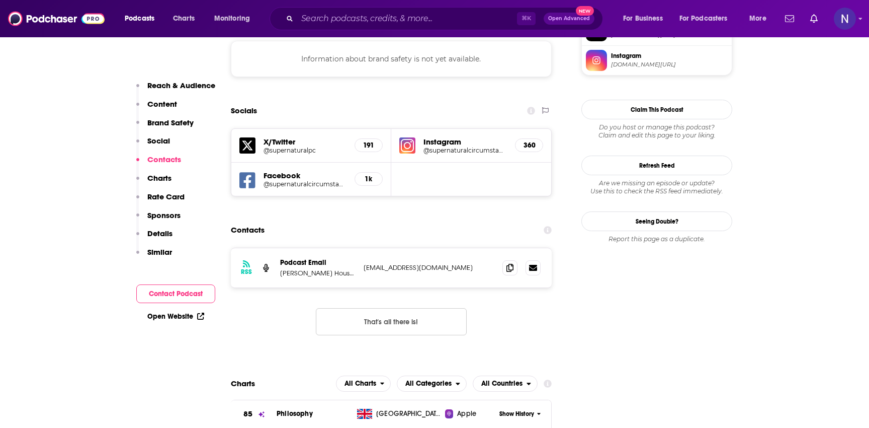
scroll to position [930, 0]
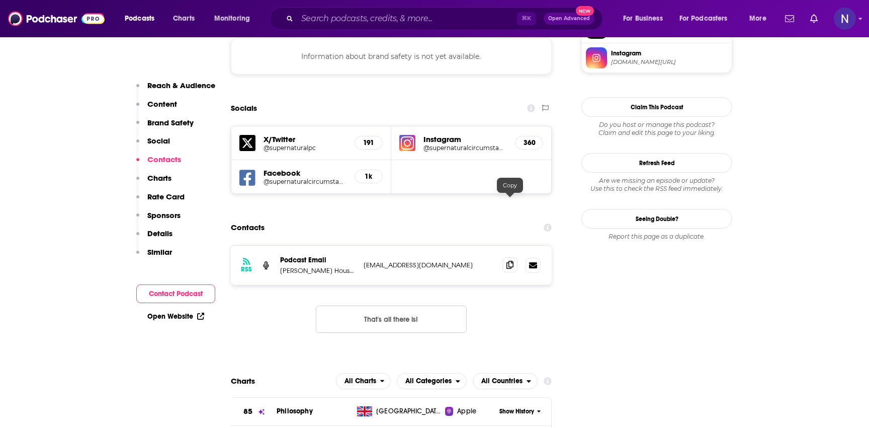
click at [513, 261] on icon at bounding box center [510, 265] width 7 height 8
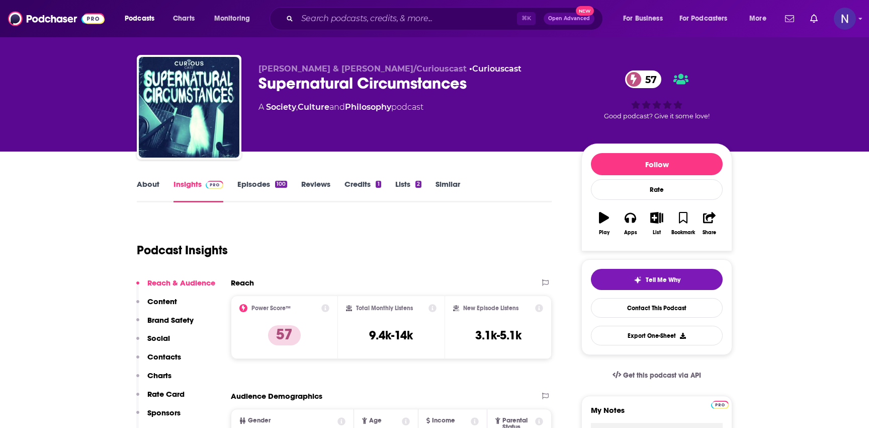
scroll to position [0, 0]
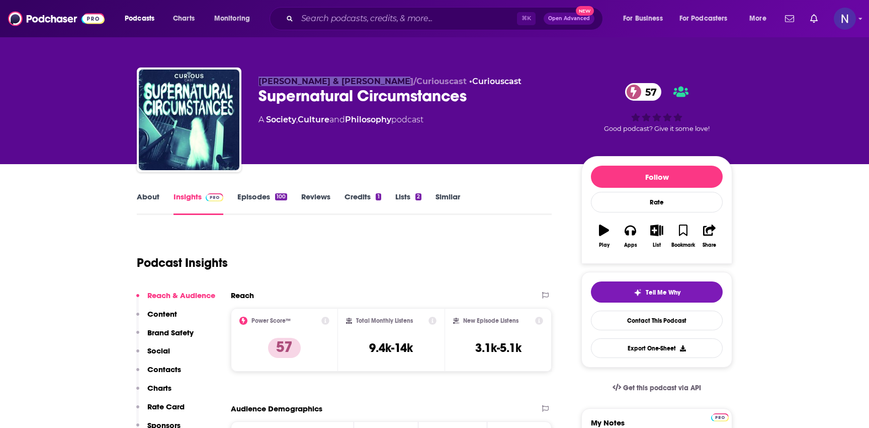
drag, startPoint x: 258, startPoint y: 80, endPoint x: 397, endPoint y: 85, distance: 139.4
click at [397, 85] on div "[PERSON_NAME] & [PERSON_NAME]/Curiouscast • Curiouscast Supernatural Circumstan…" at bounding box center [435, 121] width 596 height 109
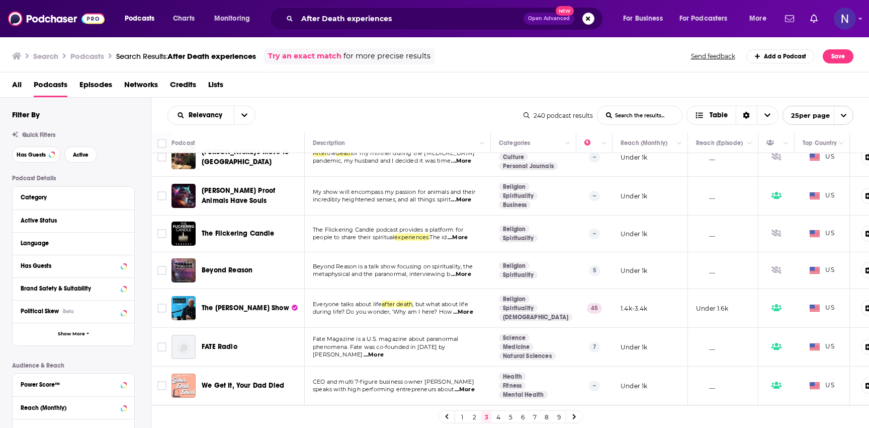
scroll to position [686, 0]
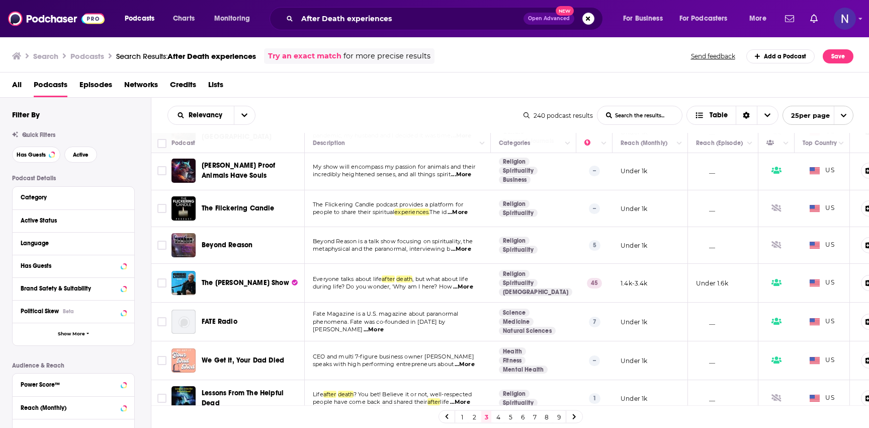
click at [576, 416] on link at bounding box center [574, 416] width 16 height 12
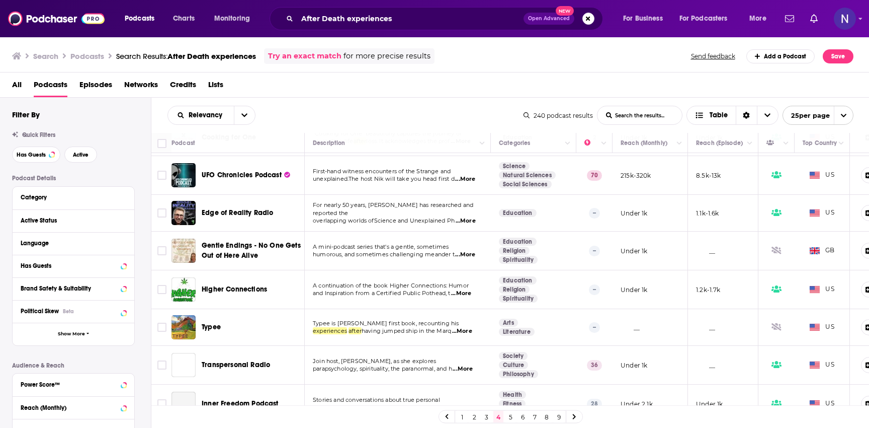
scroll to position [694, 0]
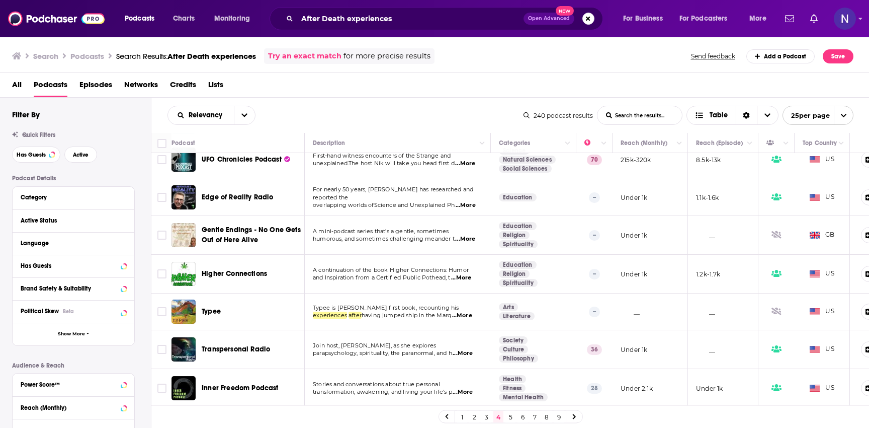
click at [574, 416] on icon at bounding box center [574, 416] width 3 height 5
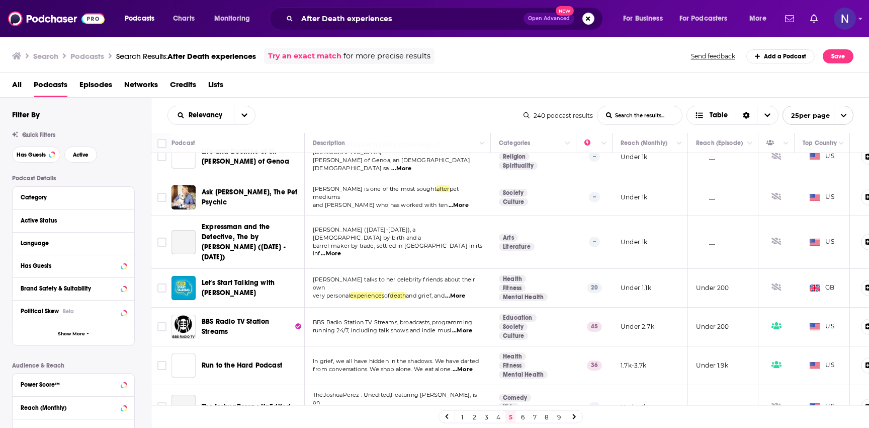
scroll to position [712, 0]
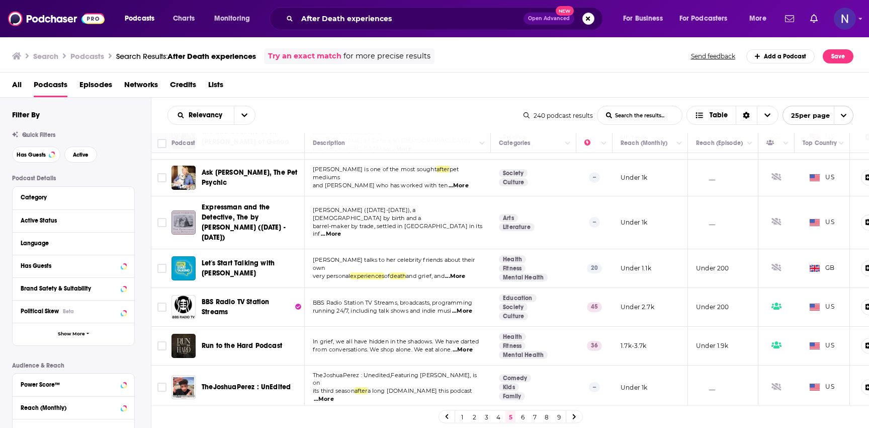
click at [577, 414] on link at bounding box center [574, 416] width 16 height 12
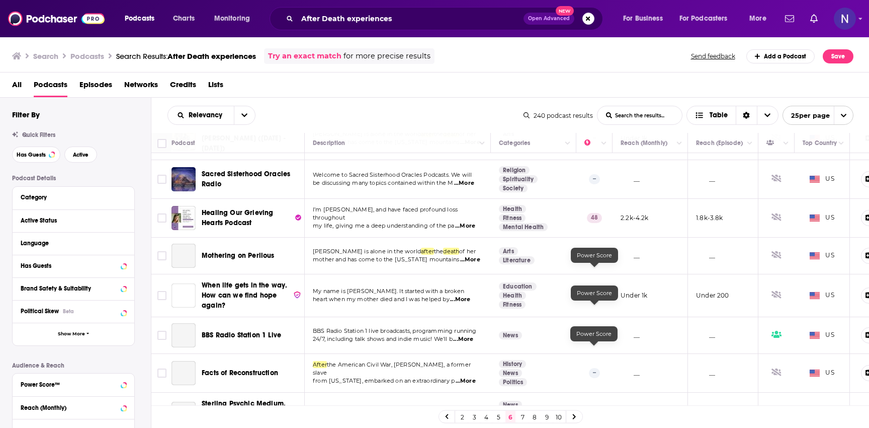
scroll to position [728, 0]
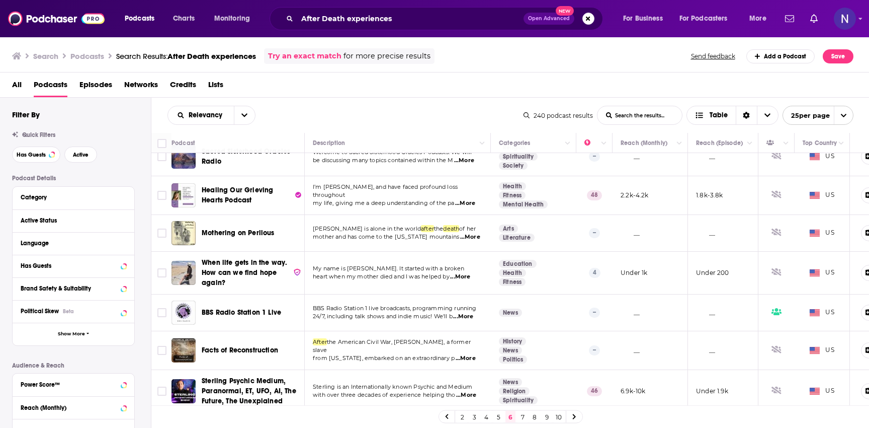
click at [524, 416] on link "7" at bounding box center [523, 416] width 10 height 12
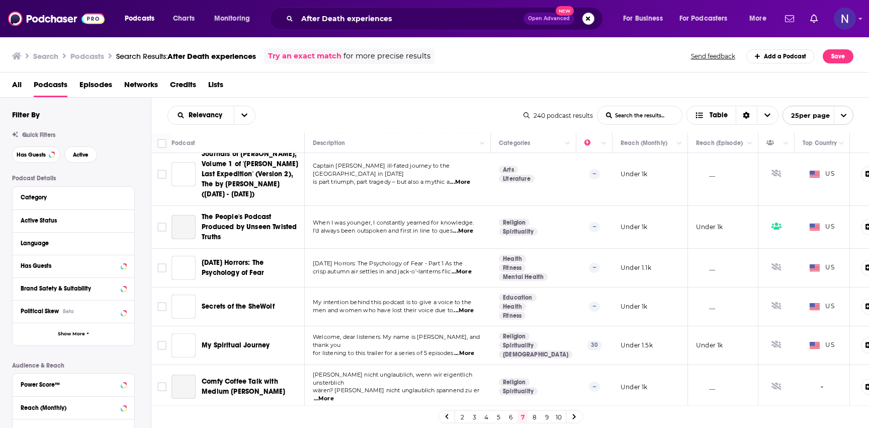
scroll to position [771, 0]
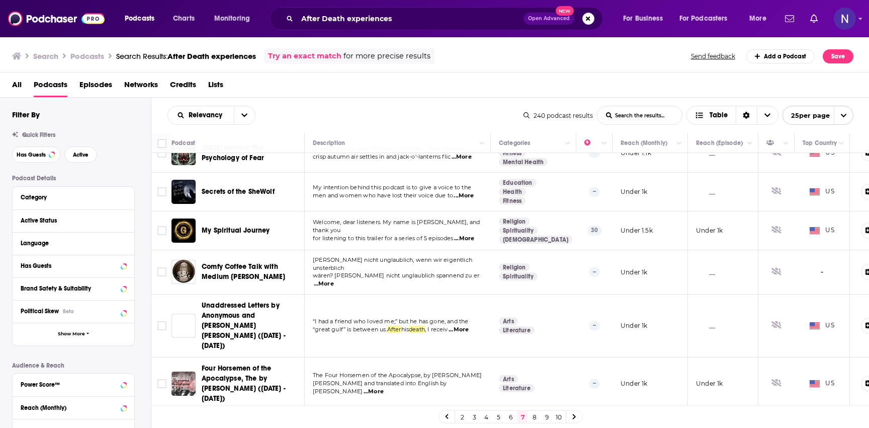
click at [530, 416] on link "8" at bounding box center [535, 416] width 10 height 12
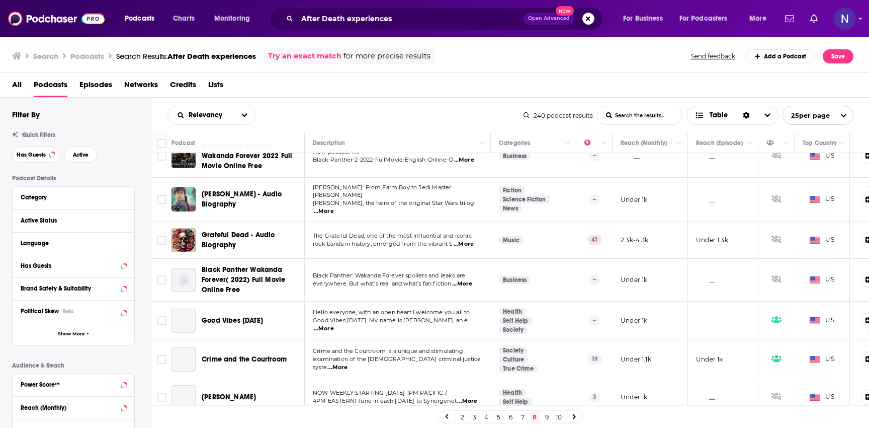
scroll to position [741, 0]
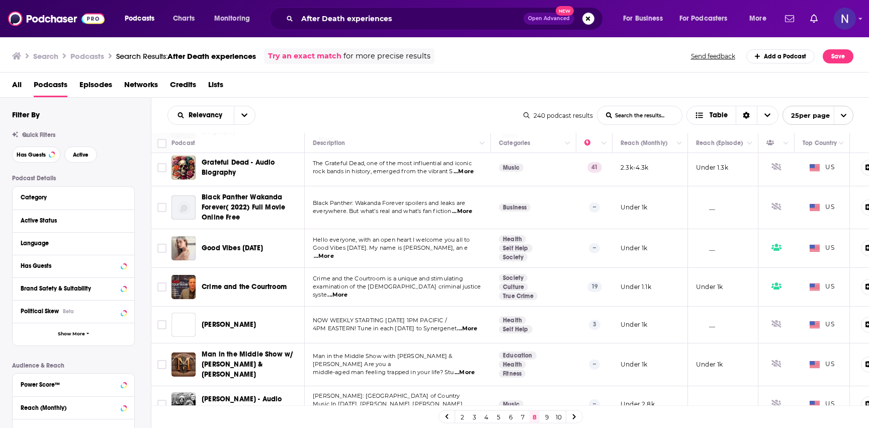
click at [545, 420] on link "9" at bounding box center [547, 416] width 10 height 12
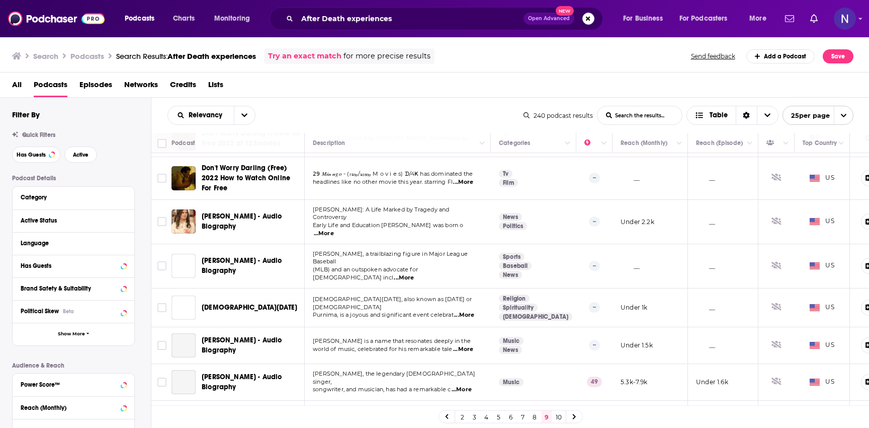
scroll to position [702, 0]
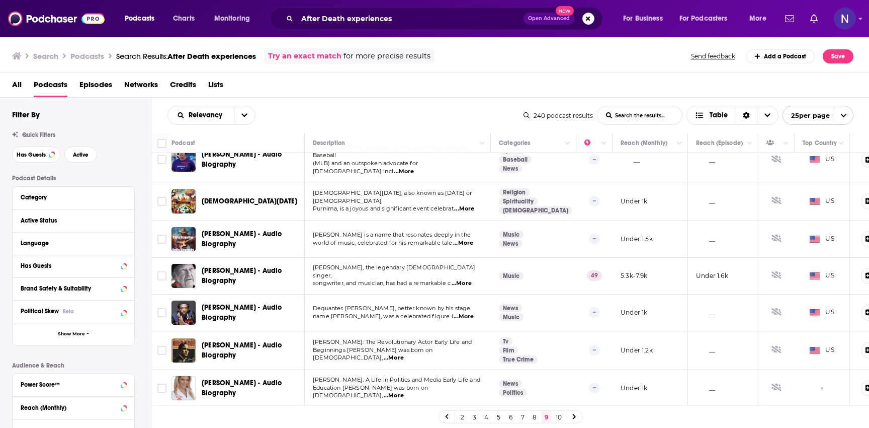
click at [562, 418] on link "10" at bounding box center [559, 416] width 10 height 12
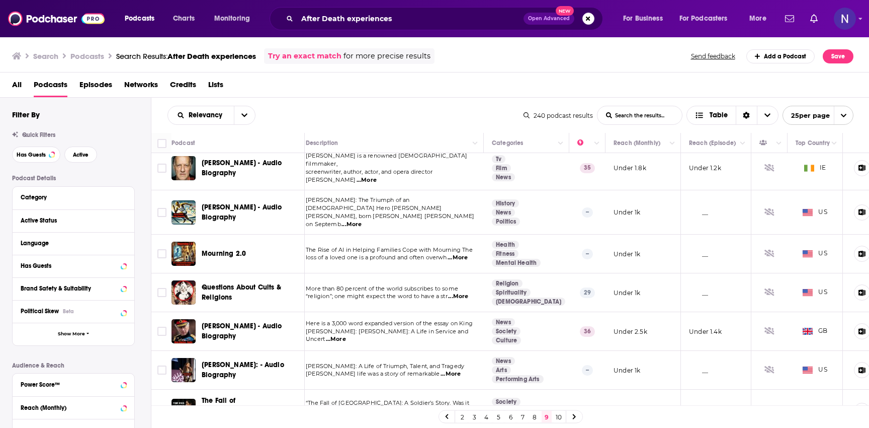
scroll to position [7, 23]
